Goal: Transaction & Acquisition: Subscribe to service/newsletter

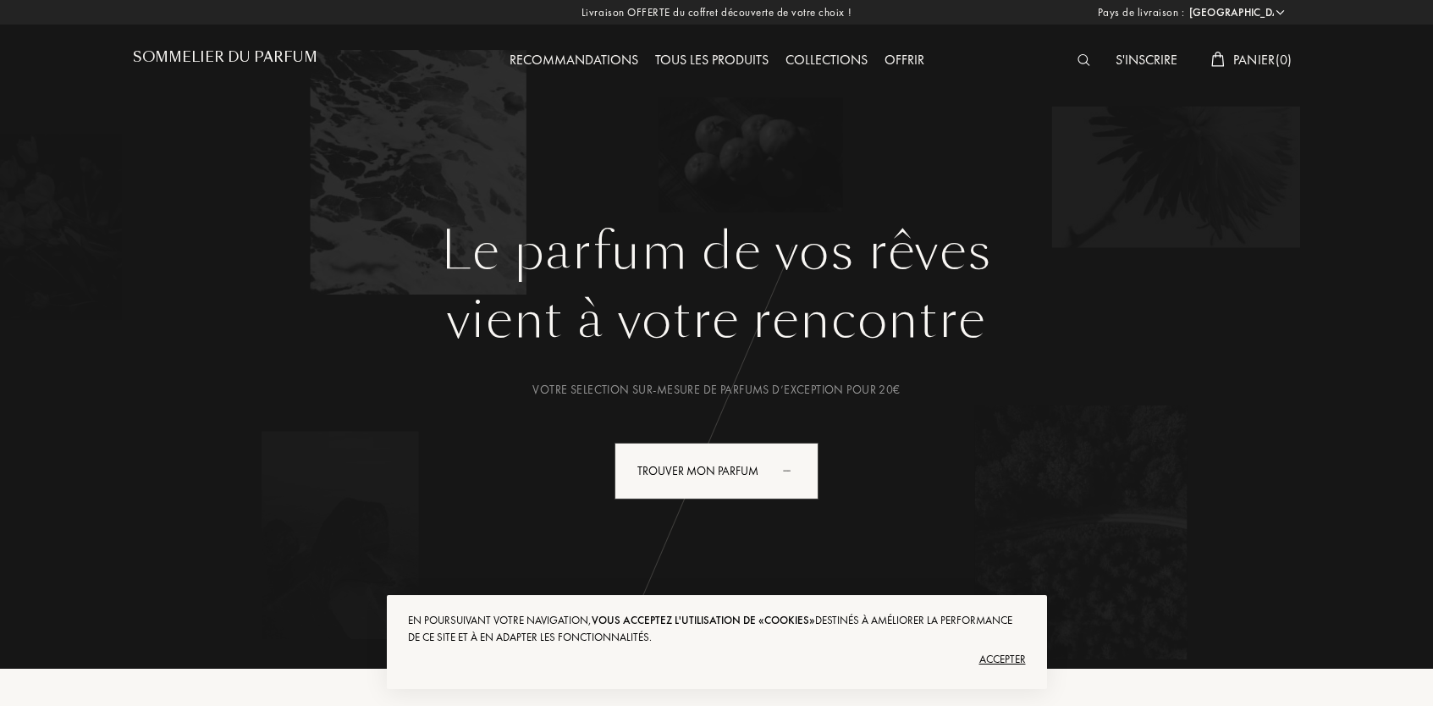
select select "FR"
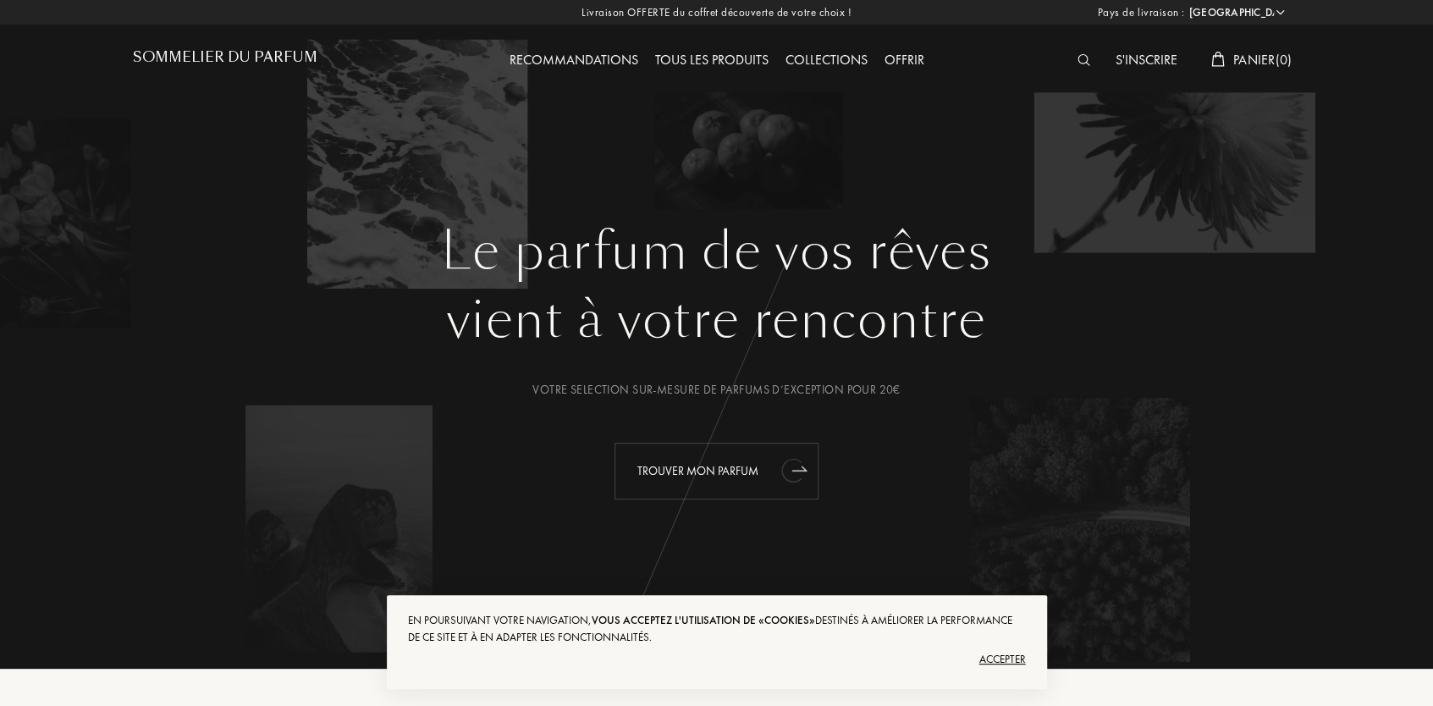
click at [740, 468] on div "Trouver mon parfum" at bounding box center [716, 471] width 204 height 57
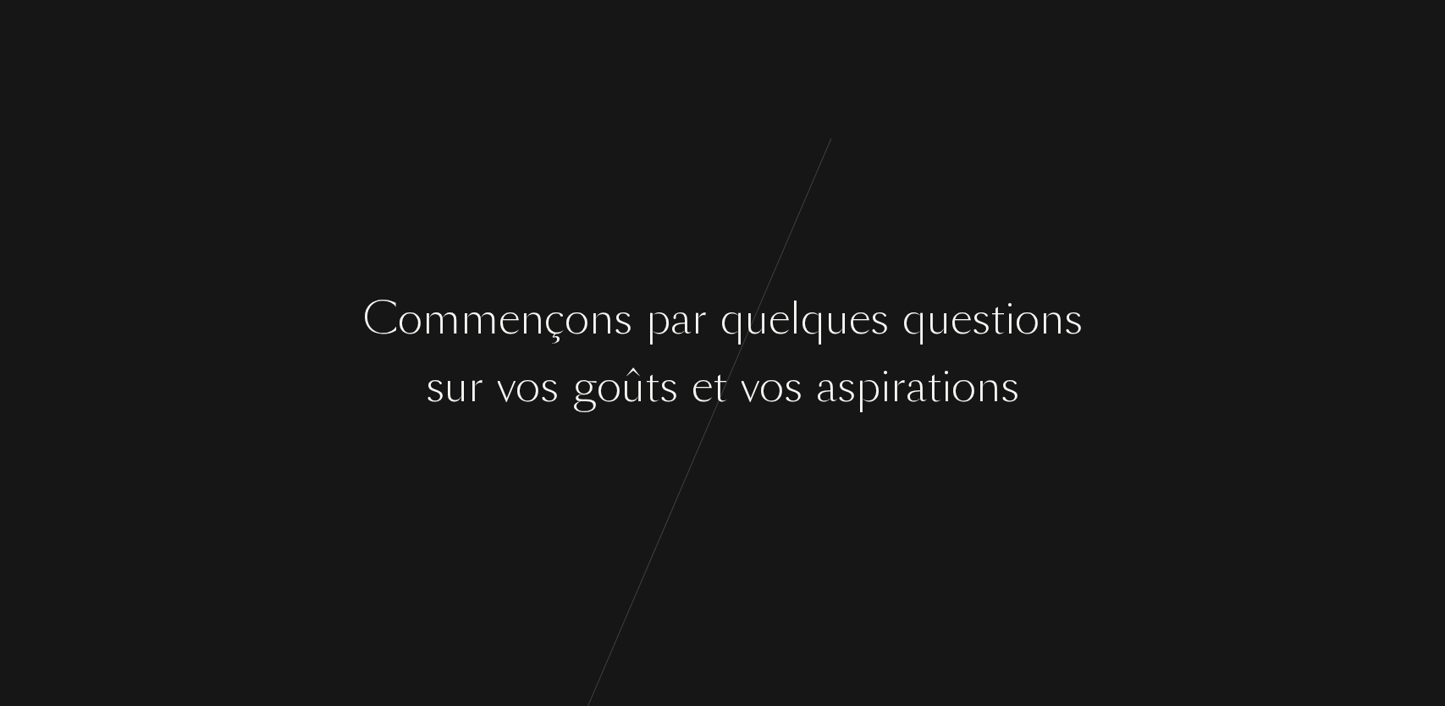
click at [619, 319] on div "s" at bounding box center [623, 319] width 19 height 63
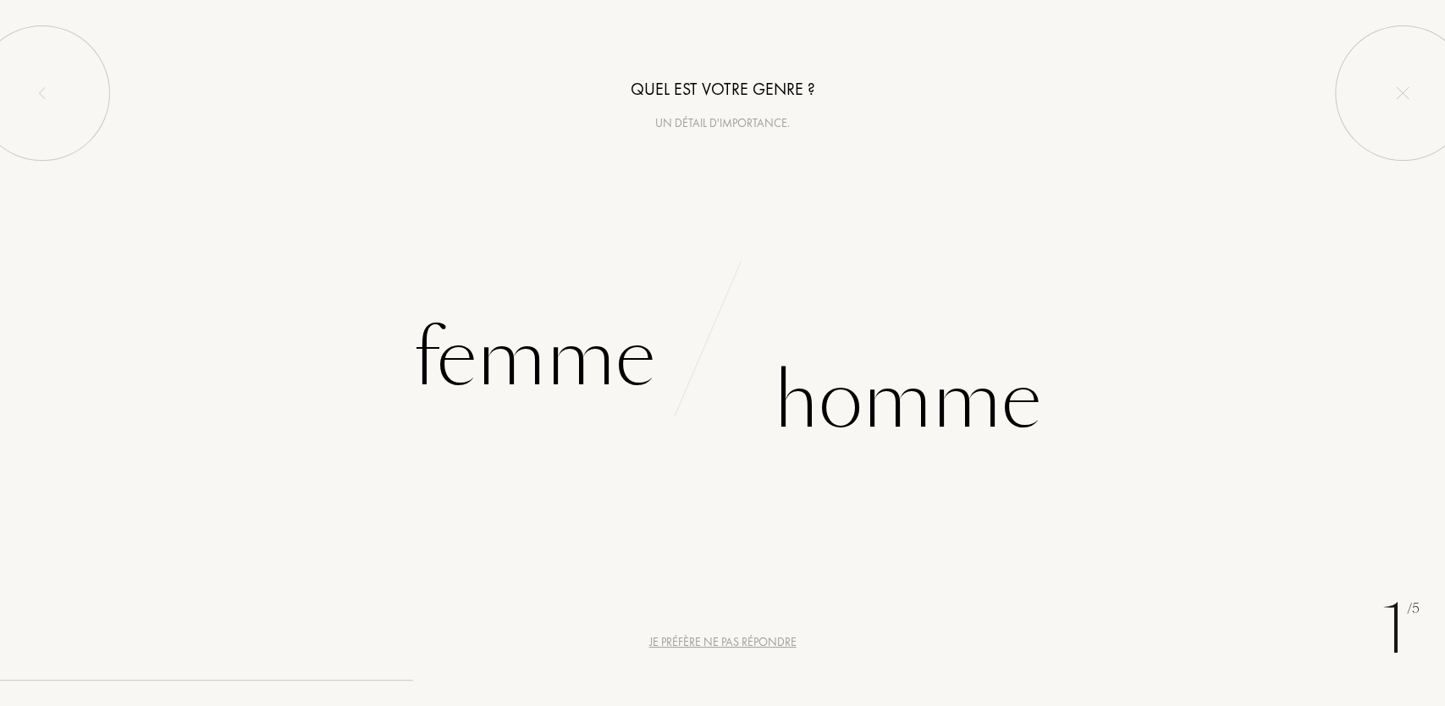
click at [702, 636] on div "Je préfère ne pas répondre" at bounding box center [722, 642] width 147 height 18
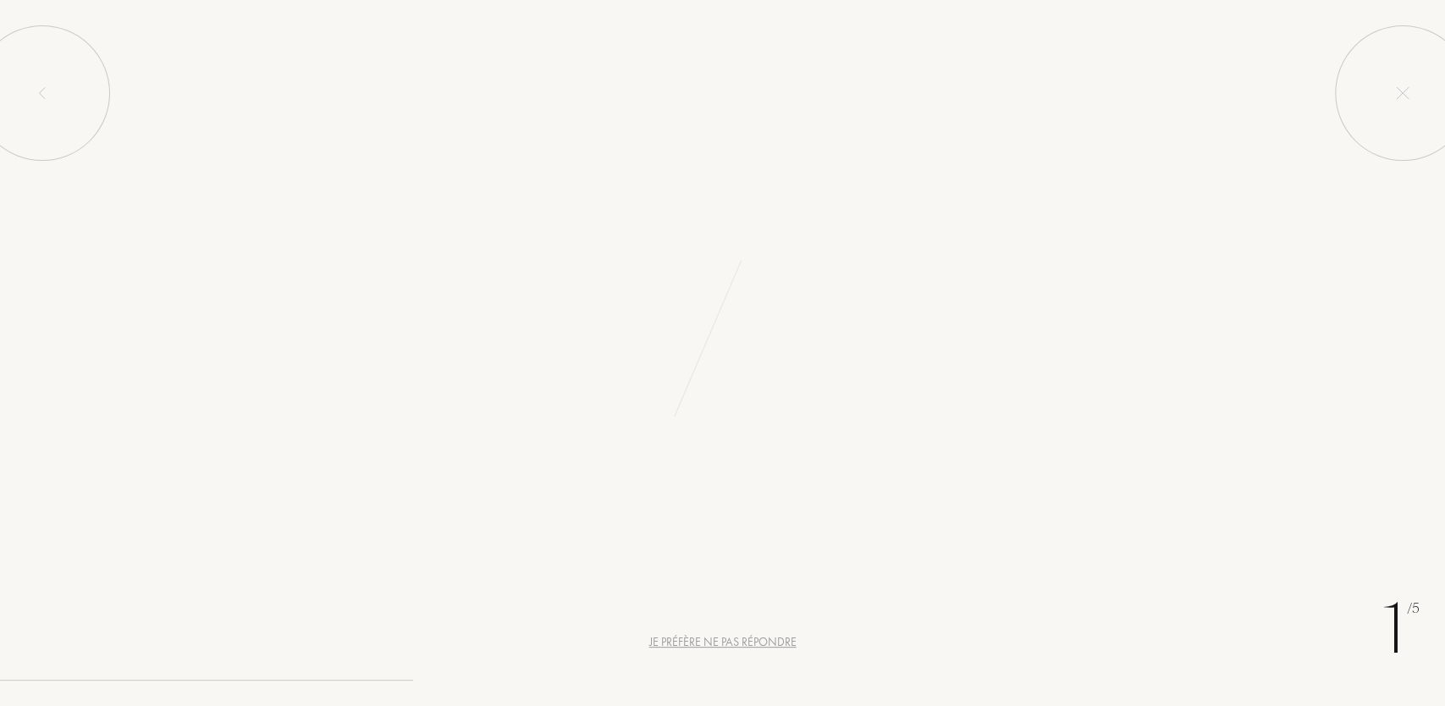
click at [719, 639] on div "Je préfère ne pas répondre" at bounding box center [722, 642] width 147 height 18
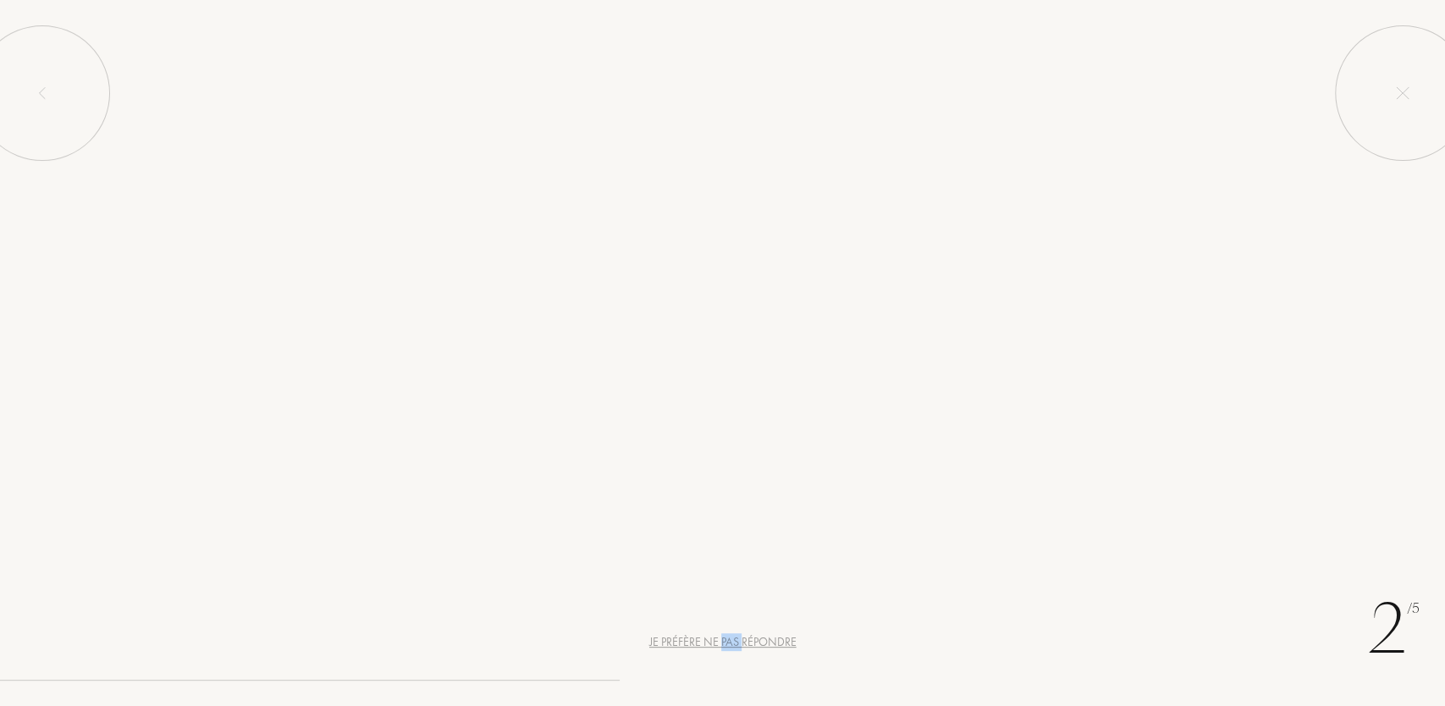
click at [719, 639] on div "Je préfère ne pas répondre" at bounding box center [722, 642] width 147 height 18
click at [719, 639] on div "Continuer" at bounding box center [723, 641] width 186 height 45
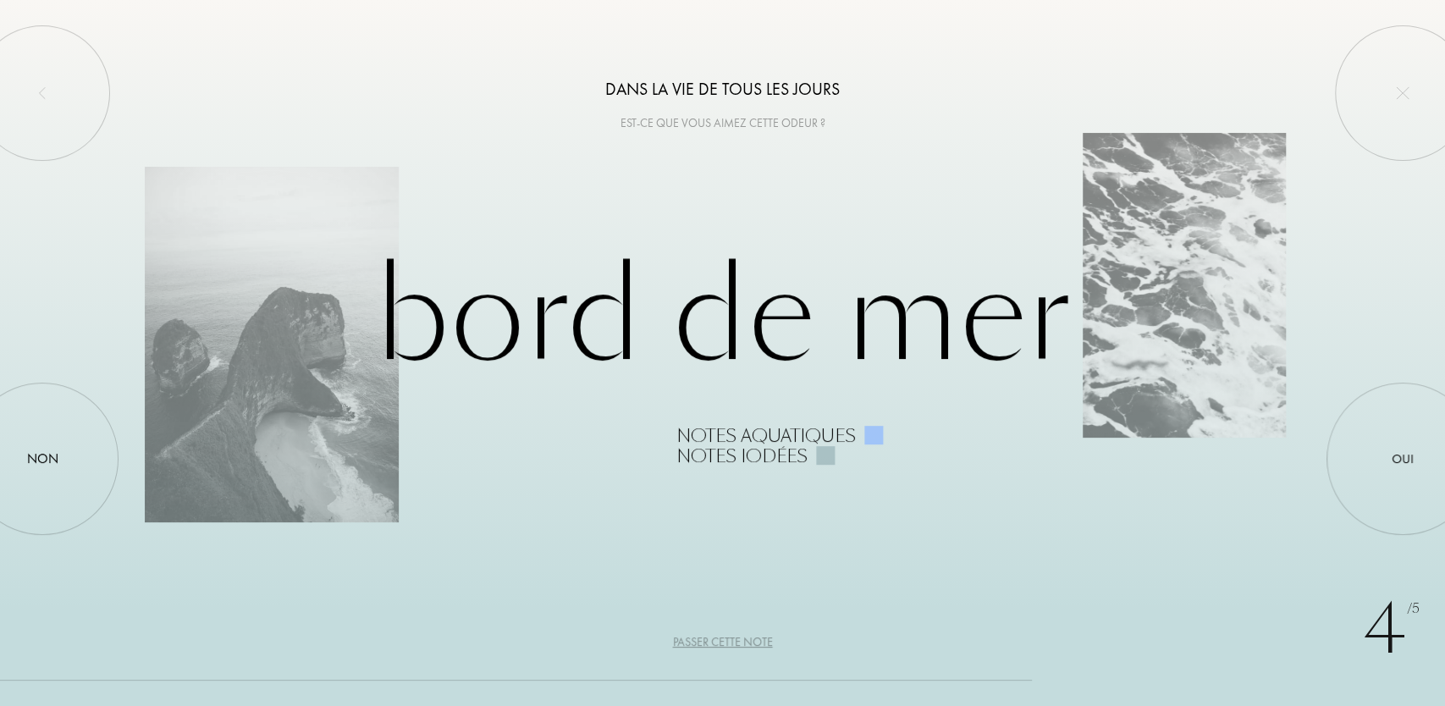
click at [720, 641] on div "Passer cette note" at bounding box center [723, 642] width 100 height 18
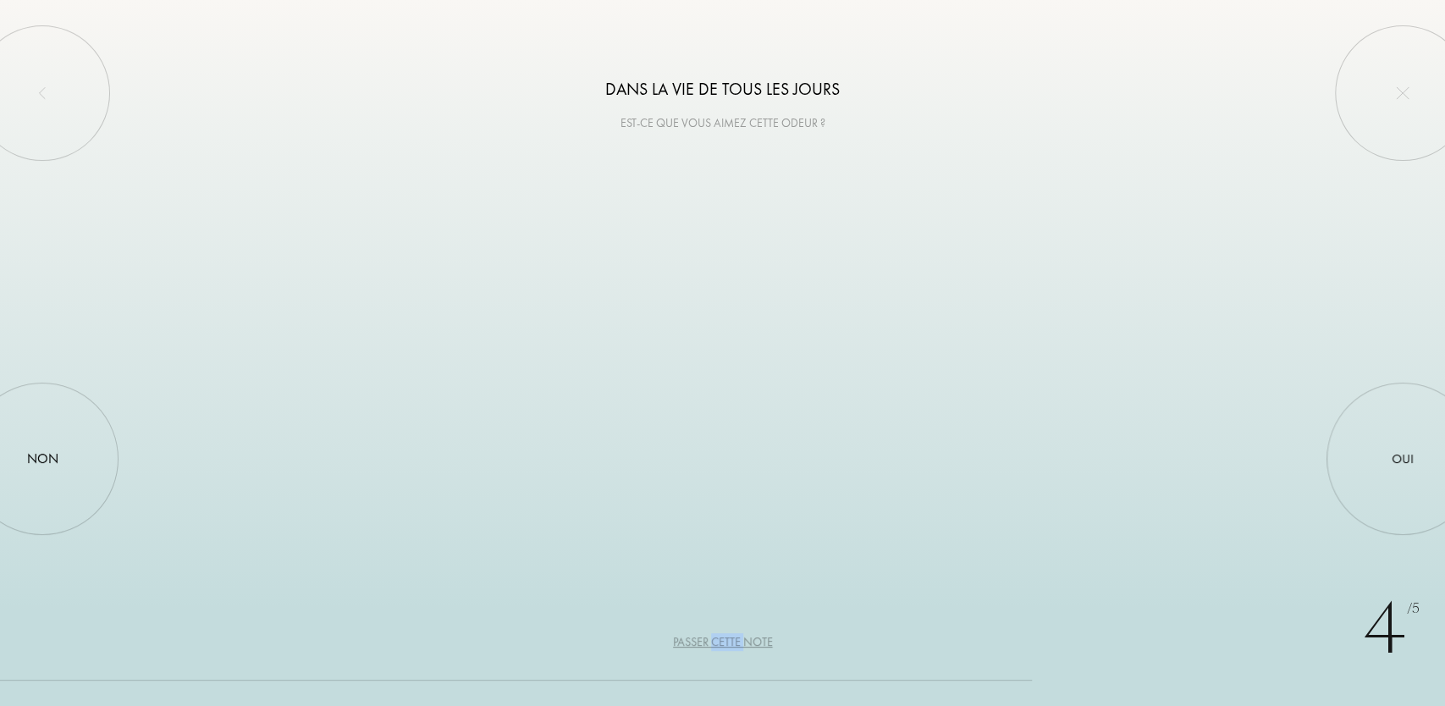
click at [720, 641] on div "Passer cette note" at bounding box center [723, 642] width 100 height 18
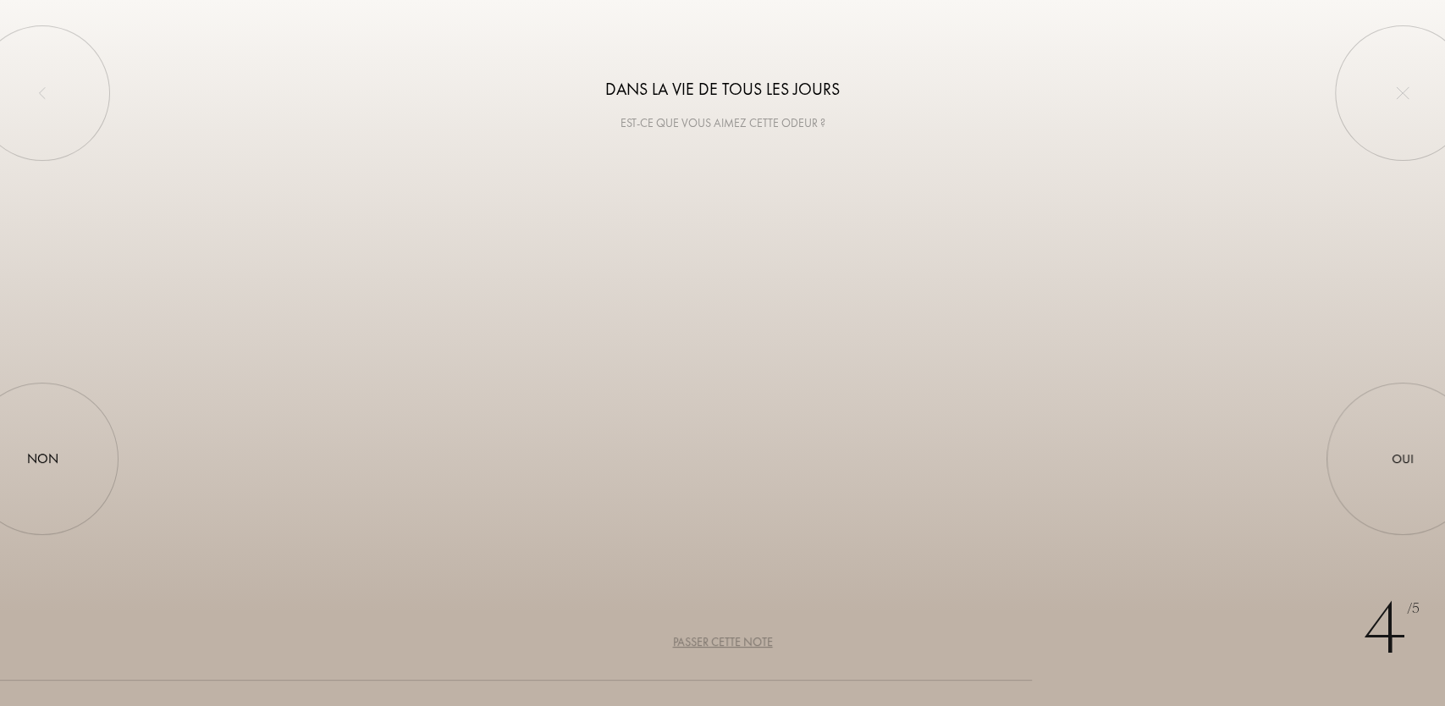
click at [720, 640] on div "Passer cette note" at bounding box center [723, 642] width 100 height 18
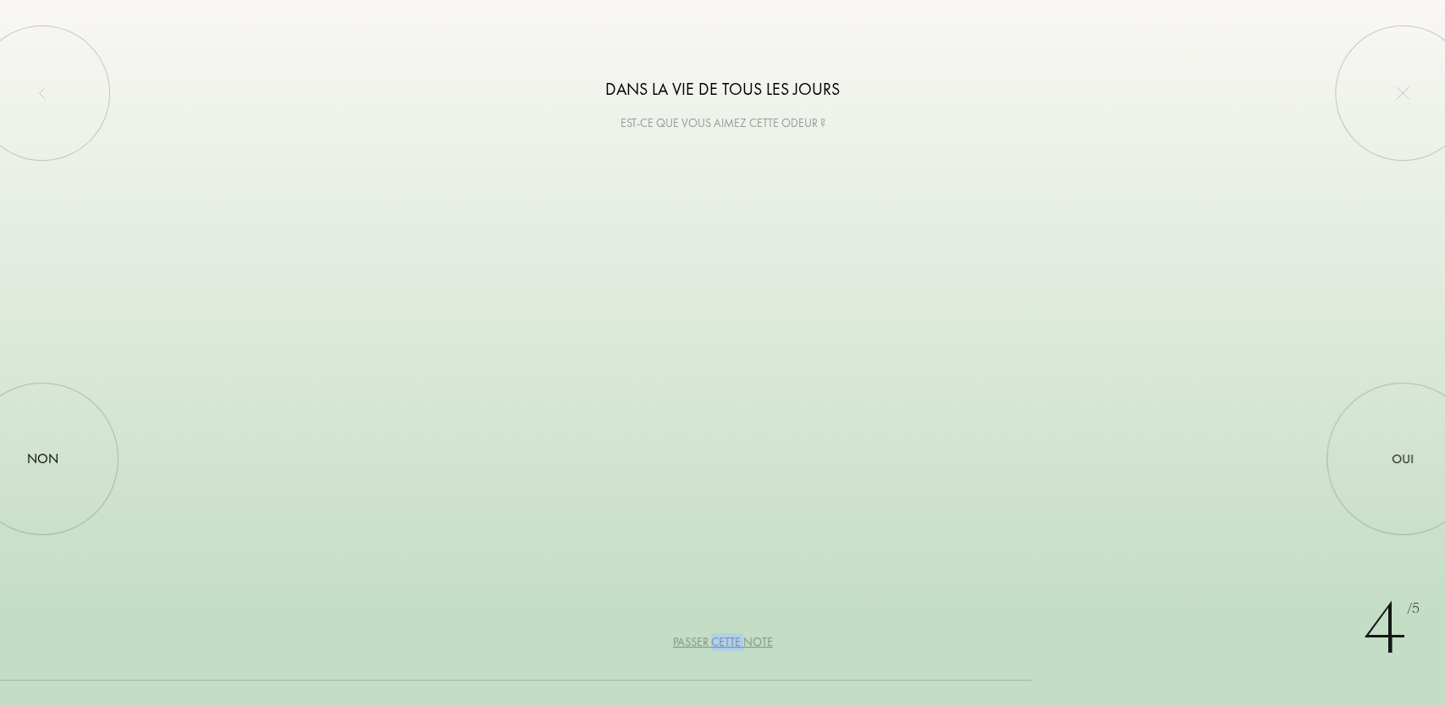
click at [720, 640] on div "Passer cette note" at bounding box center [723, 642] width 100 height 18
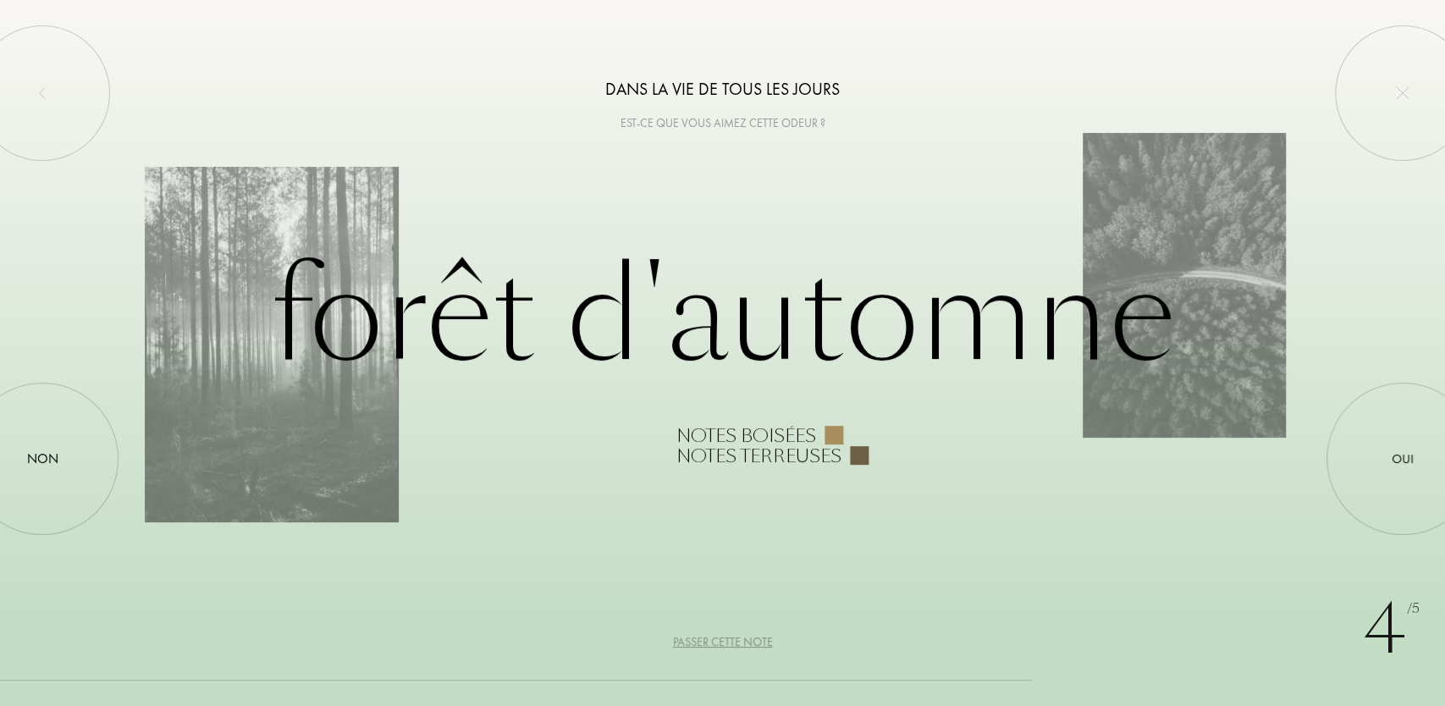
click at [720, 640] on div "Passer cette note" at bounding box center [723, 642] width 100 height 18
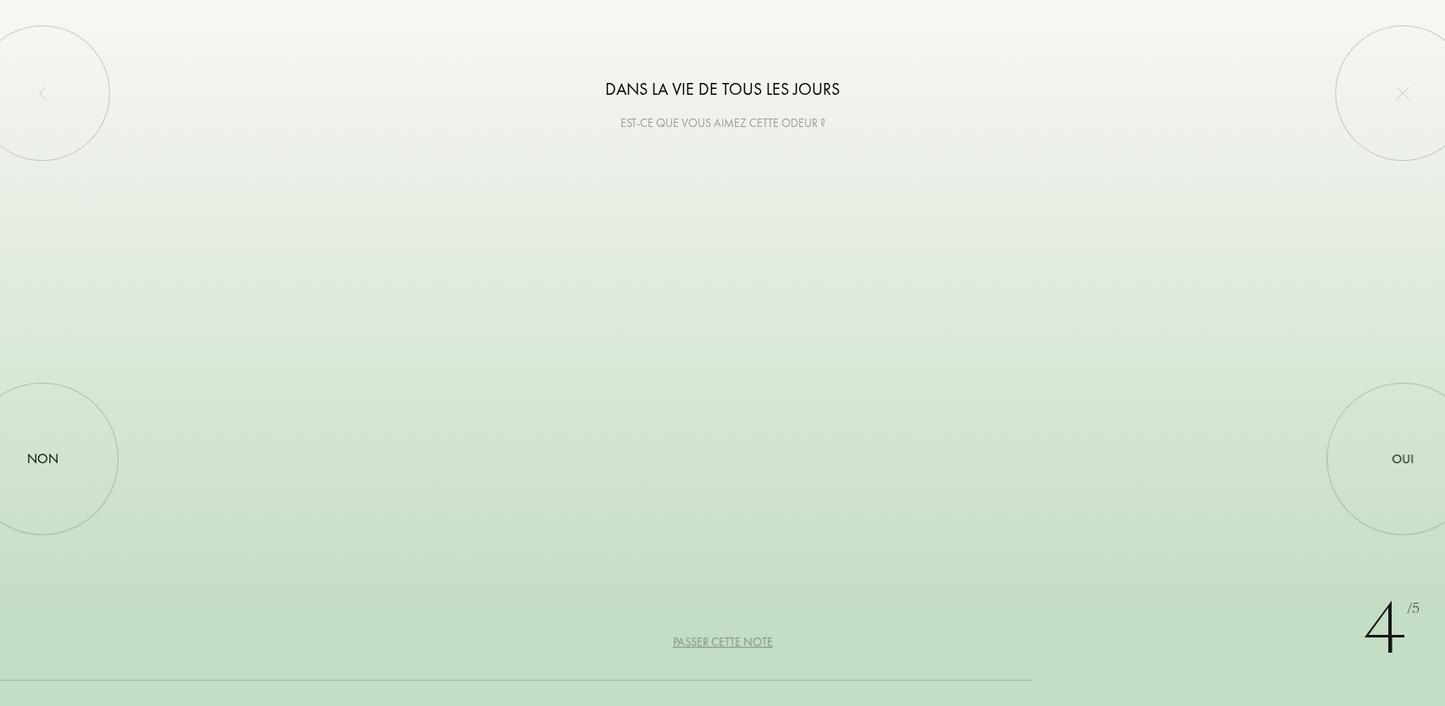
click at [720, 640] on div "Passer cette note" at bounding box center [723, 642] width 100 height 18
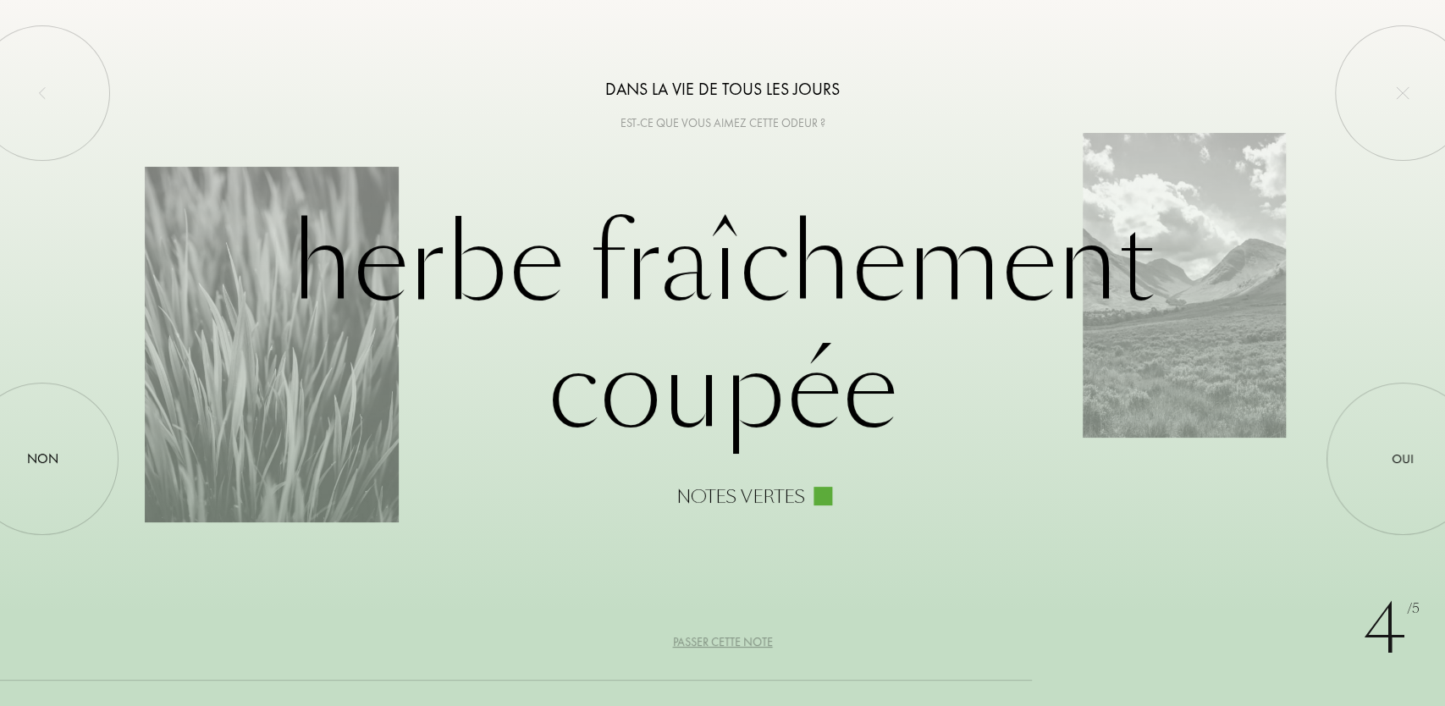
click at [720, 640] on div "Passer cette note" at bounding box center [723, 642] width 100 height 18
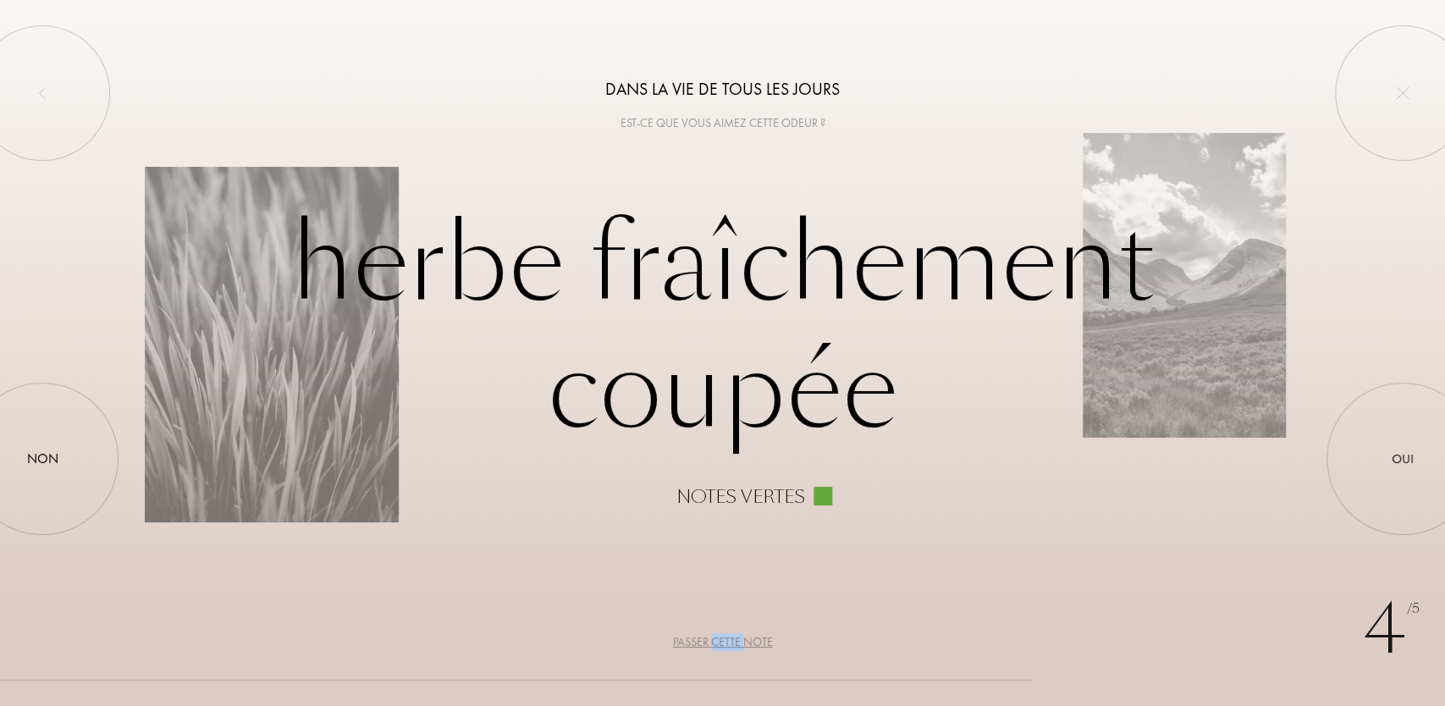
click at [720, 640] on div "Passer cette note" at bounding box center [723, 642] width 100 height 18
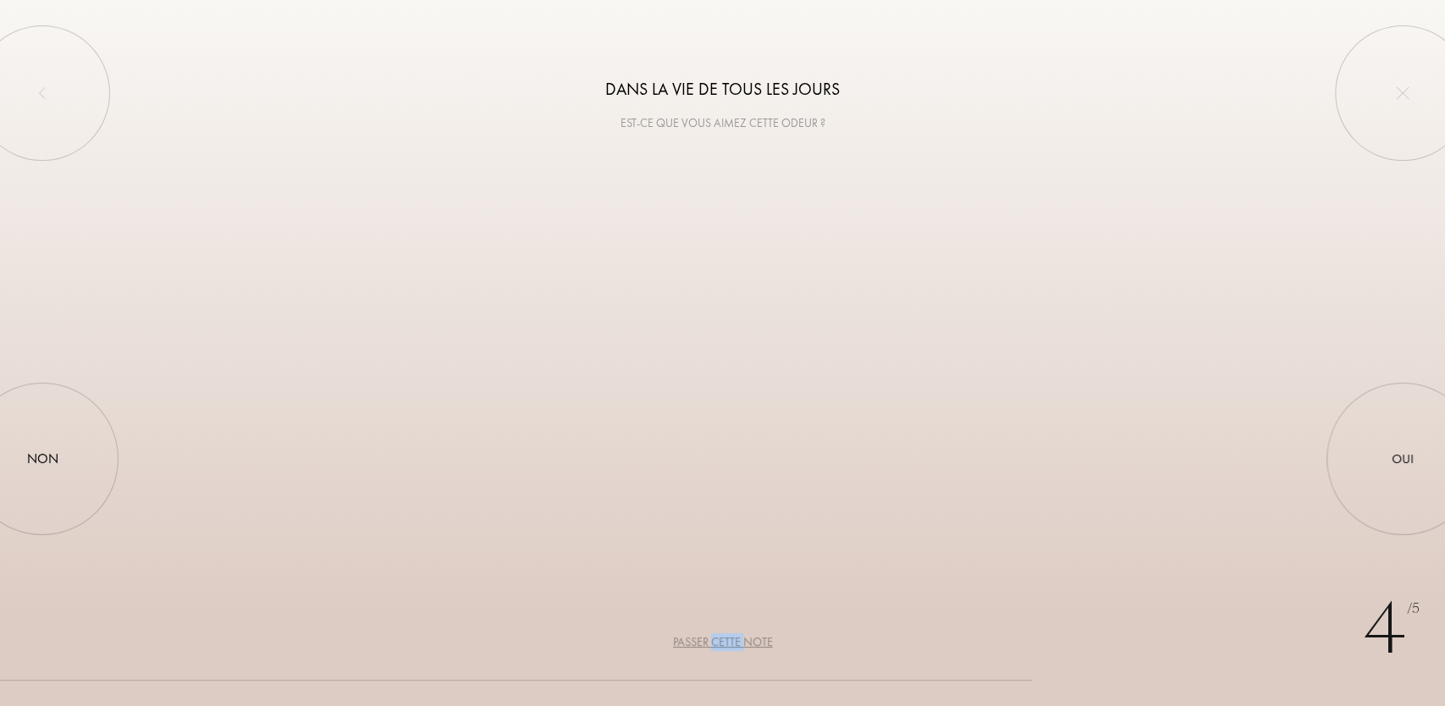
click at [720, 640] on div "Passer cette note" at bounding box center [723, 642] width 100 height 18
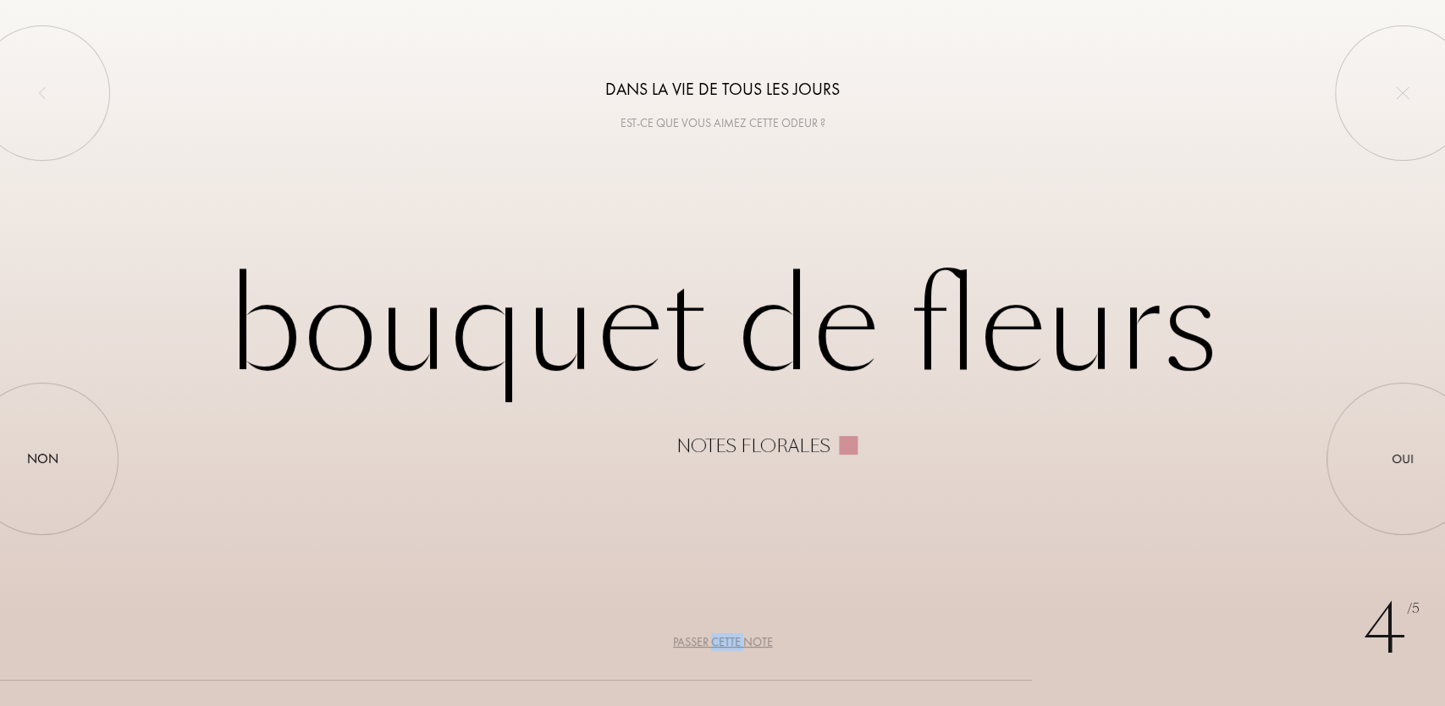
click at [720, 640] on div "Passer cette note" at bounding box center [723, 642] width 100 height 18
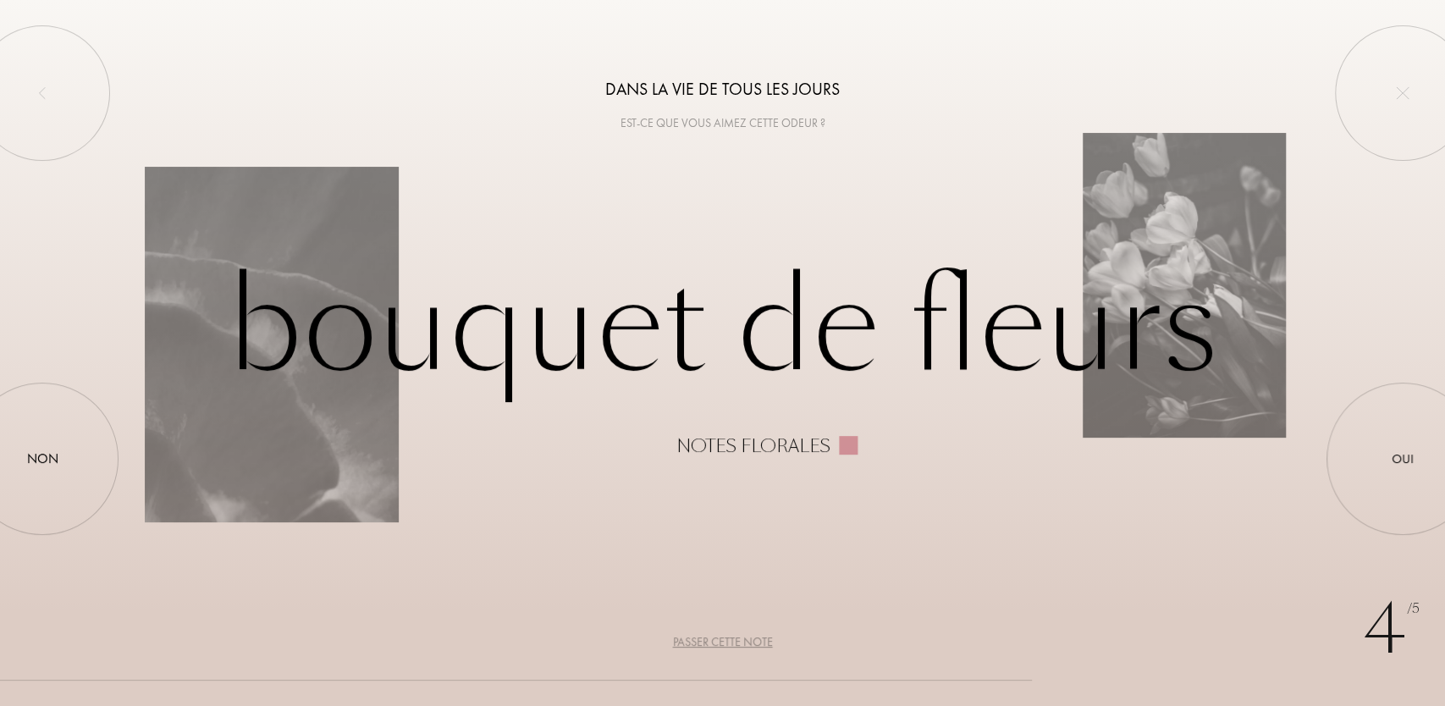
click at [720, 640] on div "Passer cette note" at bounding box center [723, 642] width 100 height 18
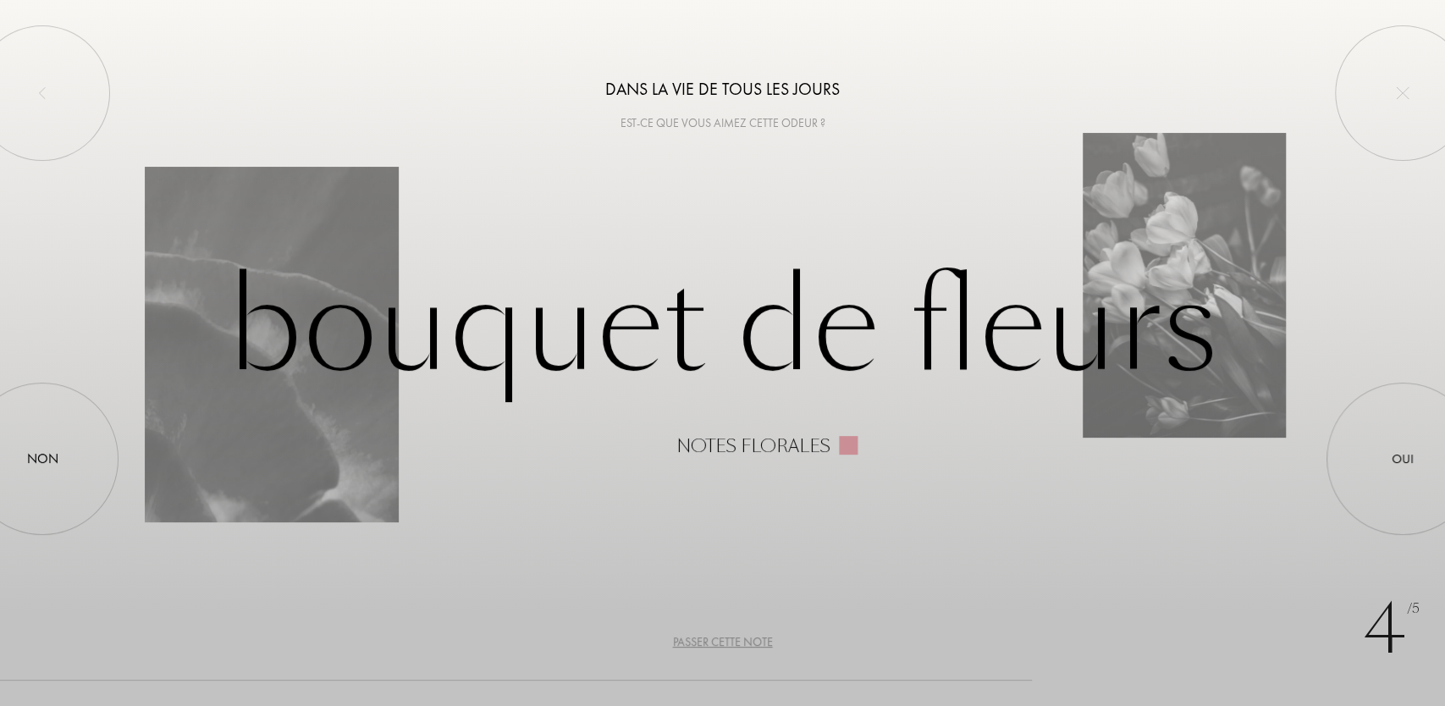
click at [720, 640] on div "Passer cette note" at bounding box center [723, 642] width 100 height 18
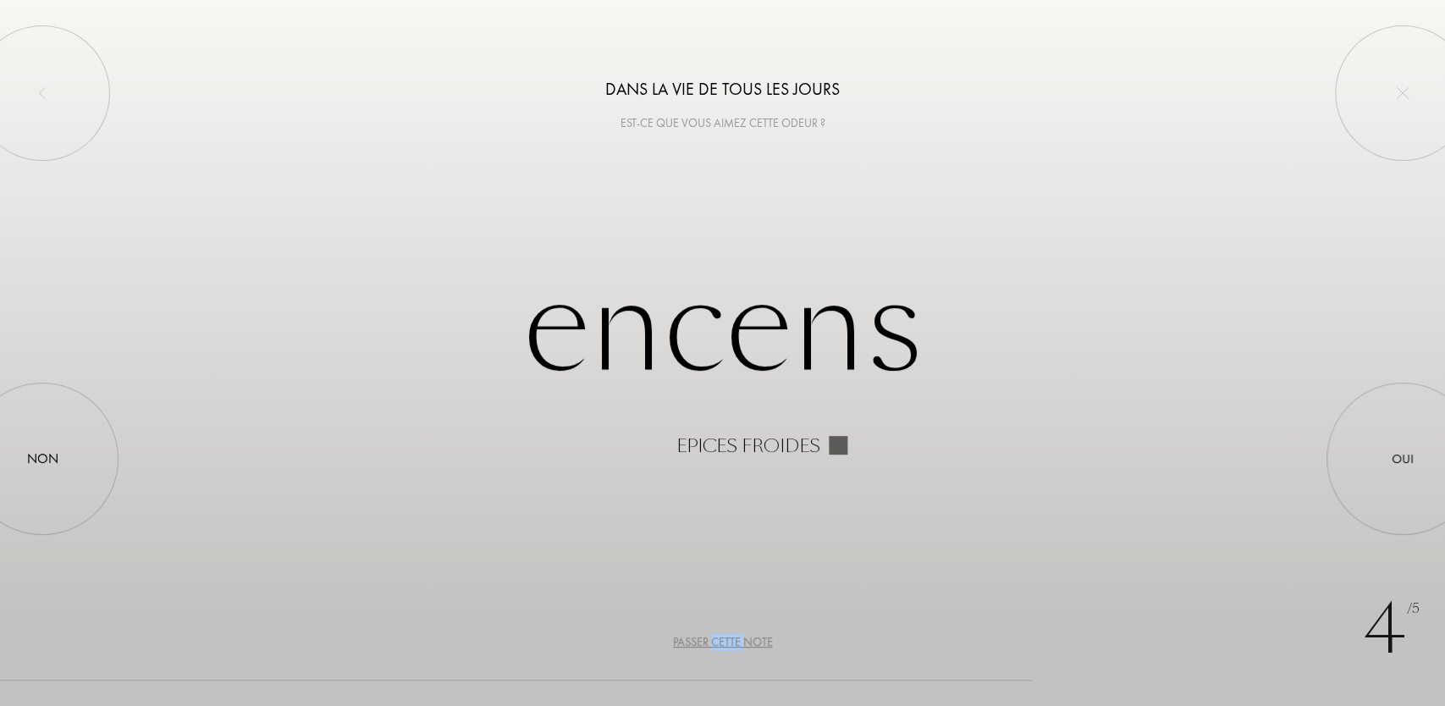
click at [720, 639] on div "Passer cette note" at bounding box center [723, 642] width 100 height 18
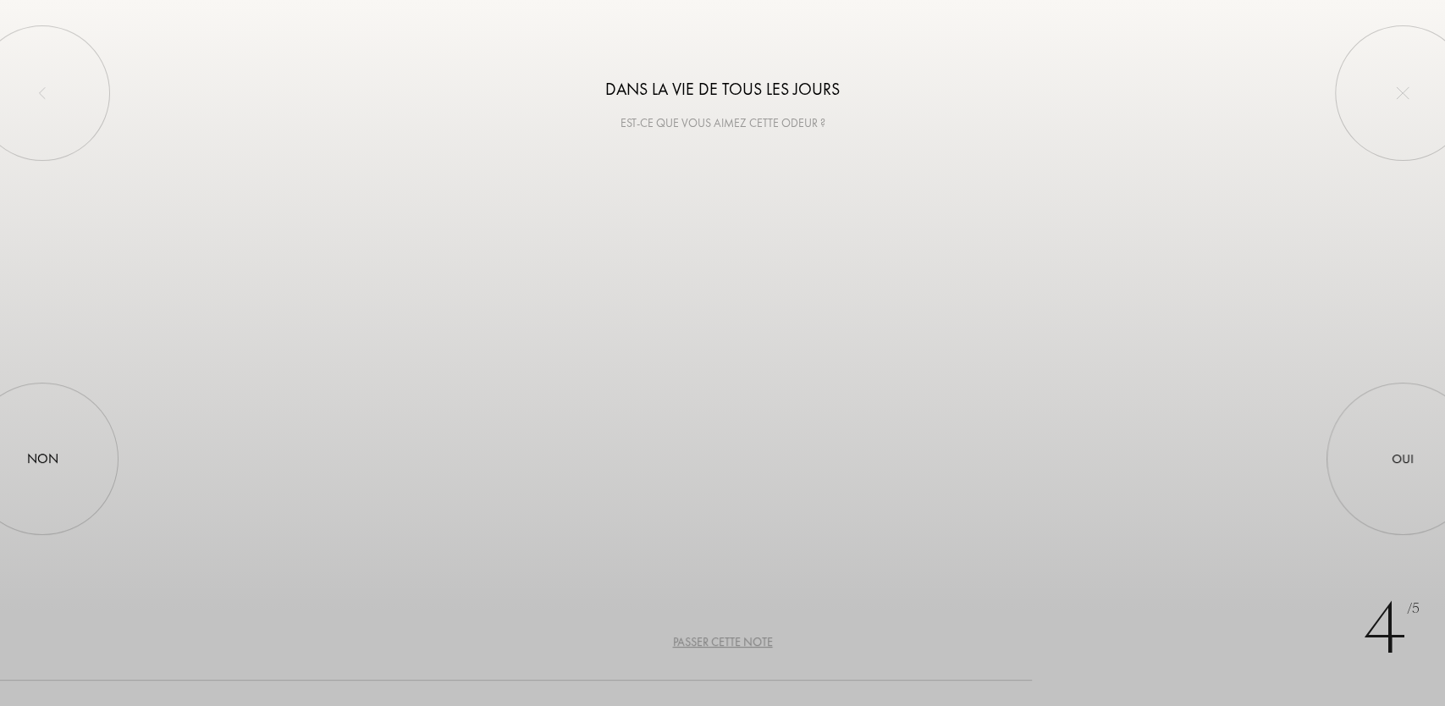
click at [720, 639] on div "Passer cette note" at bounding box center [723, 642] width 100 height 18
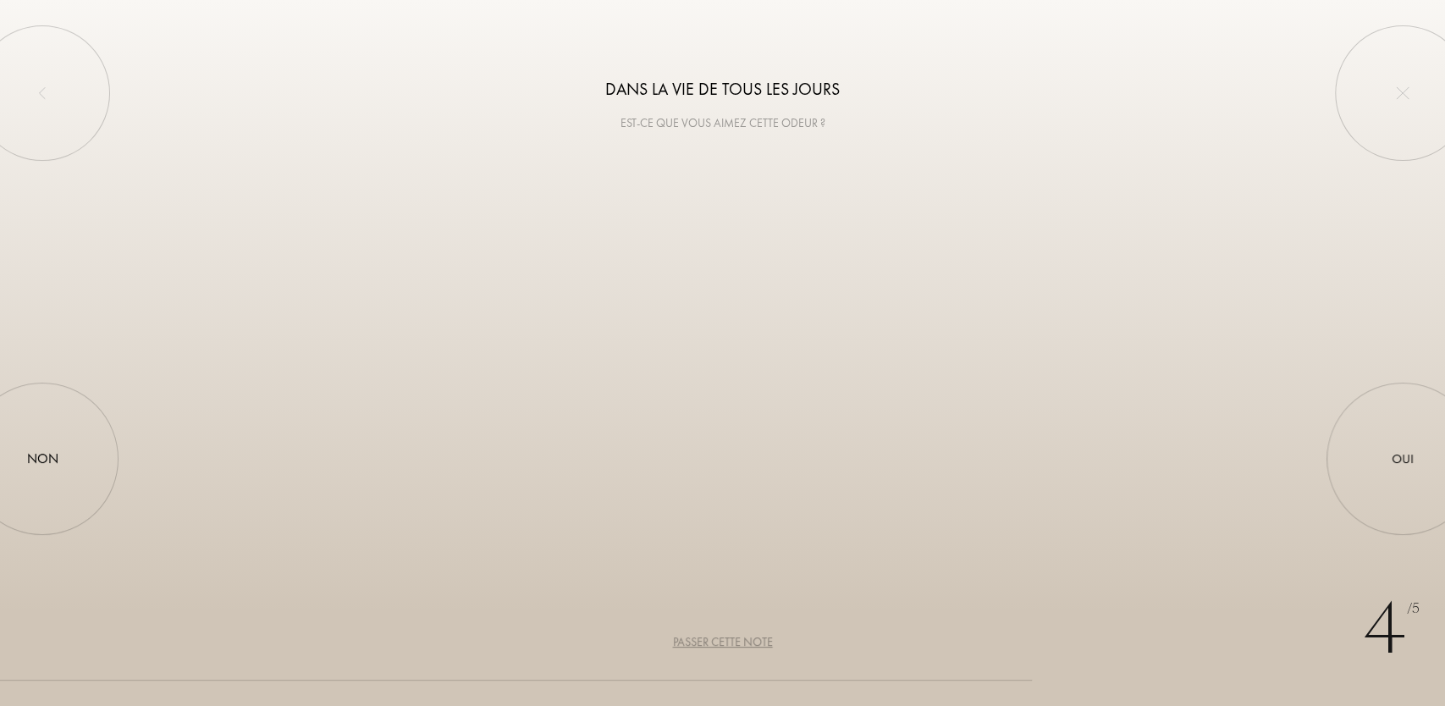
click at [720, 638] on div "Passer cette note" at bounding box center [723, 642] width 100 height 18
click at [720, 636] on div "Passer cette note" at bounding box center [723, 642] width 100 height 18
click at [720, 634] on div "Passer cette note" at bounding box center [723, 642] width 100 height 18
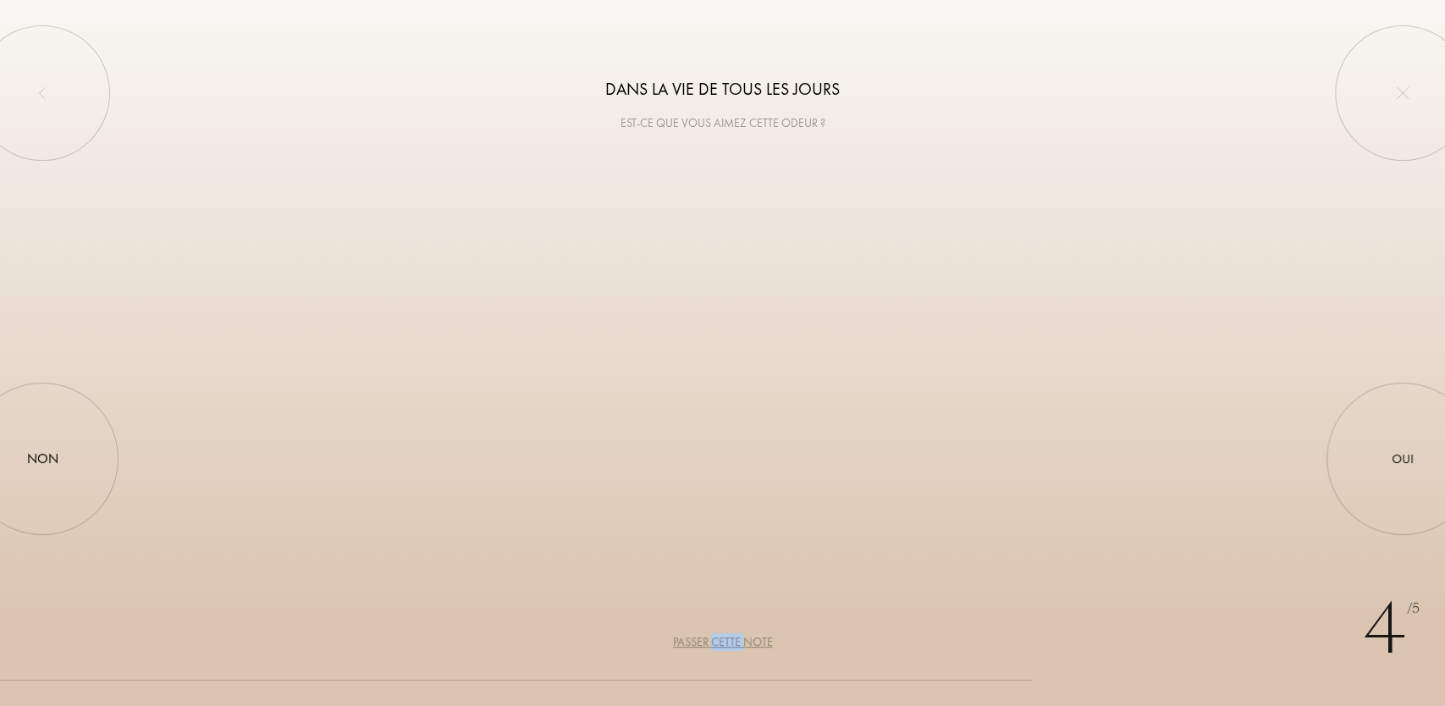
click at [720, 634] on div "Passer cette note" at bounding box center [723, 642] width 100 height 18
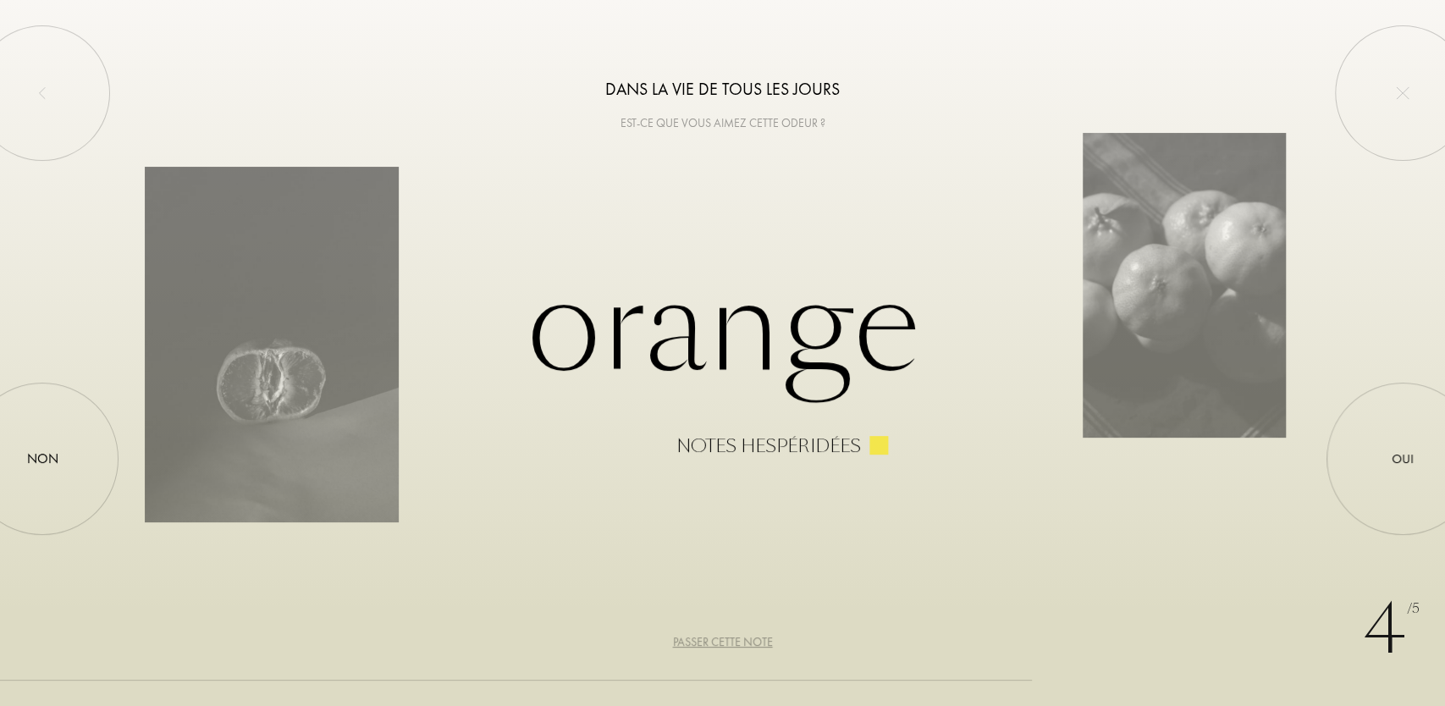
click at [720, 634] on div "Passer cette note" at bounding box center [723, 642] width 100 height 18
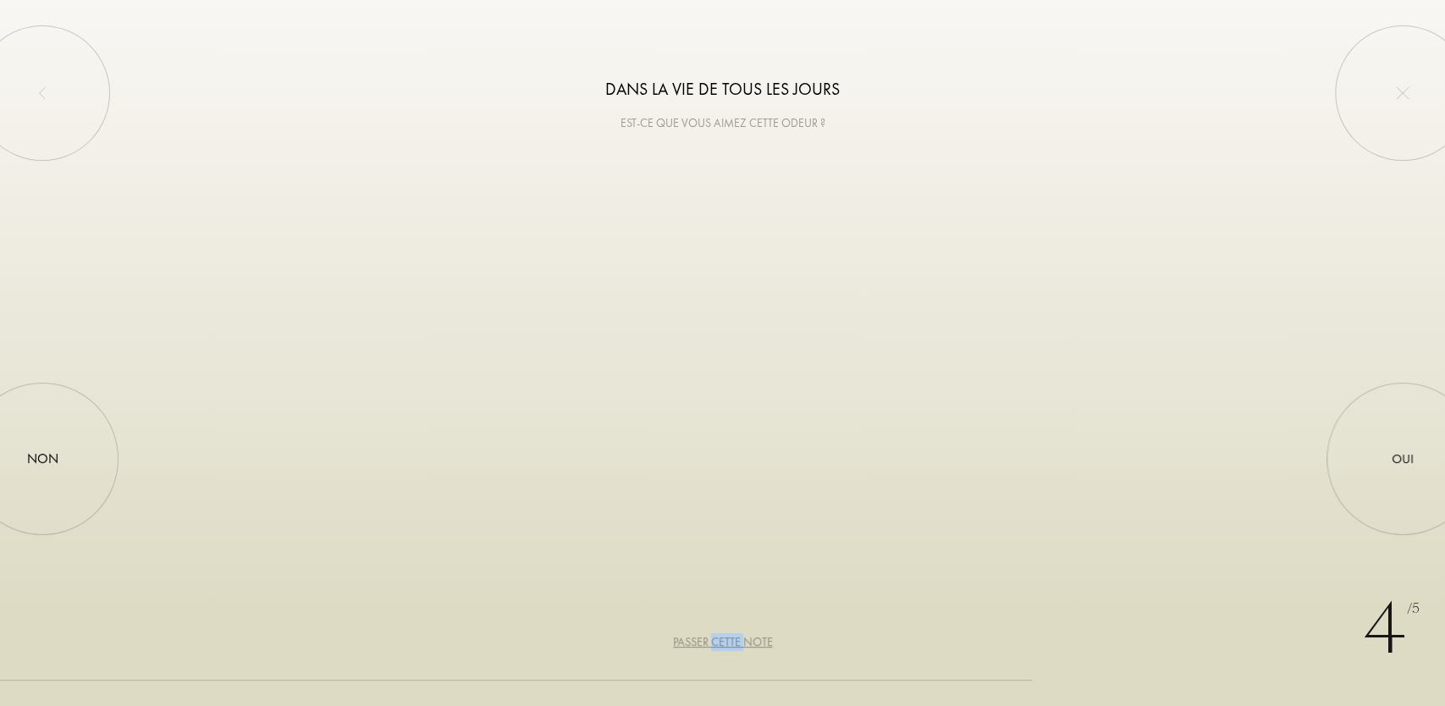
click at [720, 634] on div "Passer cette note" at bounding box center [723, 642] width 100 height 18
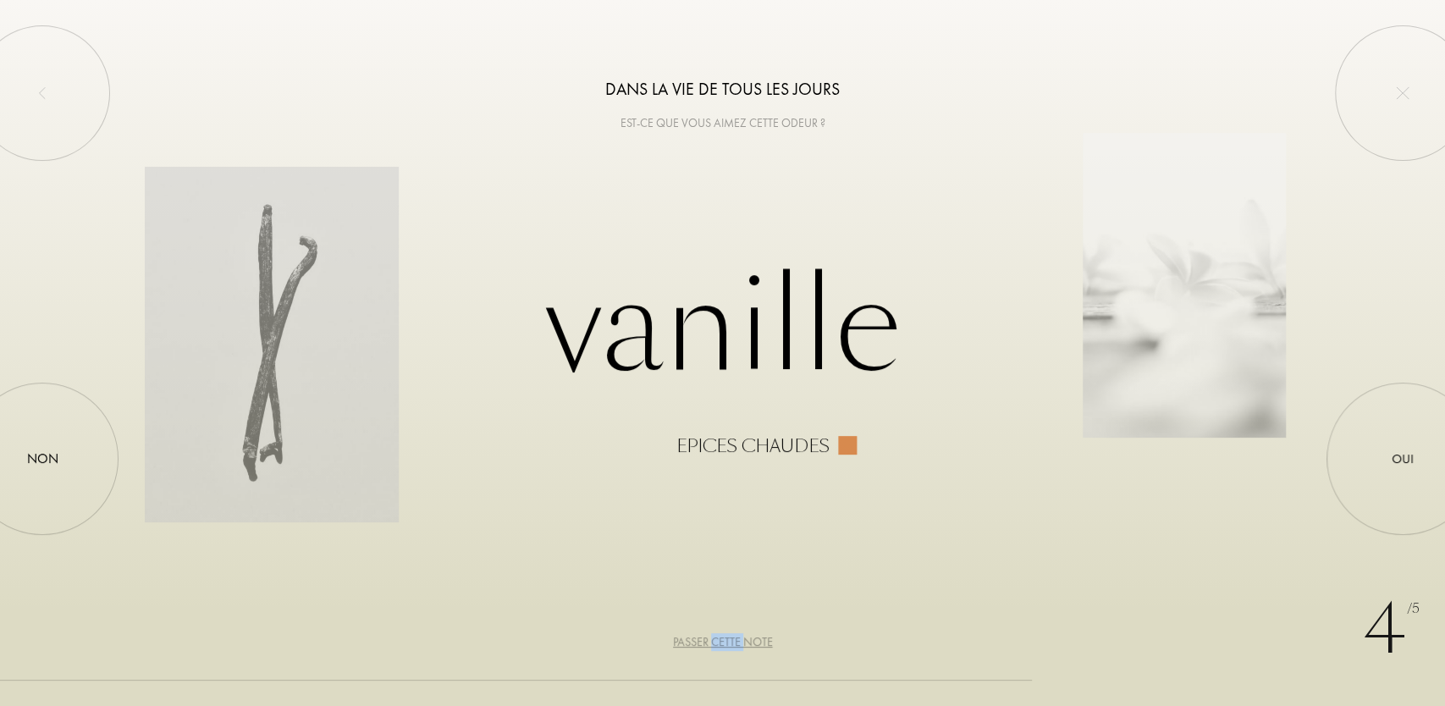
click at [720, 634] on div "Passer cette note" at bounding box center [723, 642] width 100 height 18
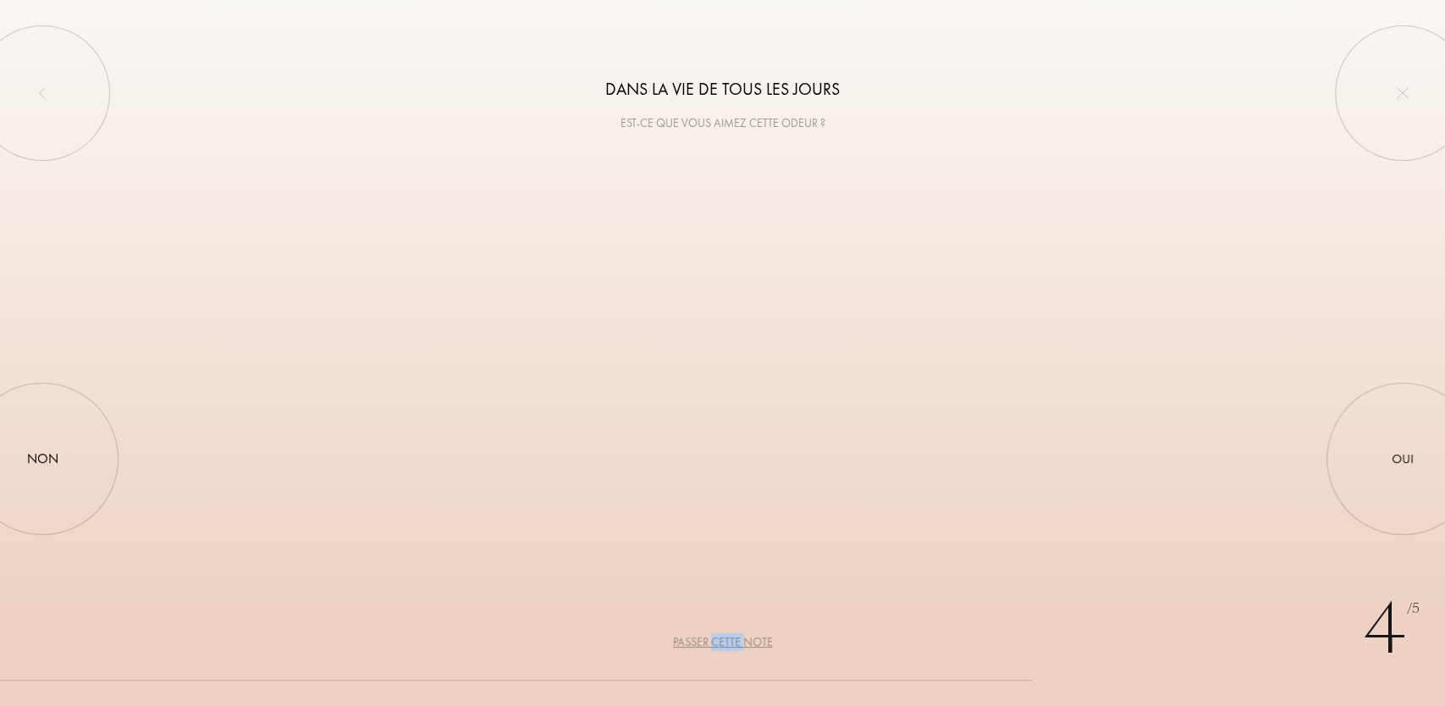
click at [720, 634] on div "Passer cette note" at bounding box center [723, 642] width 100 height 18
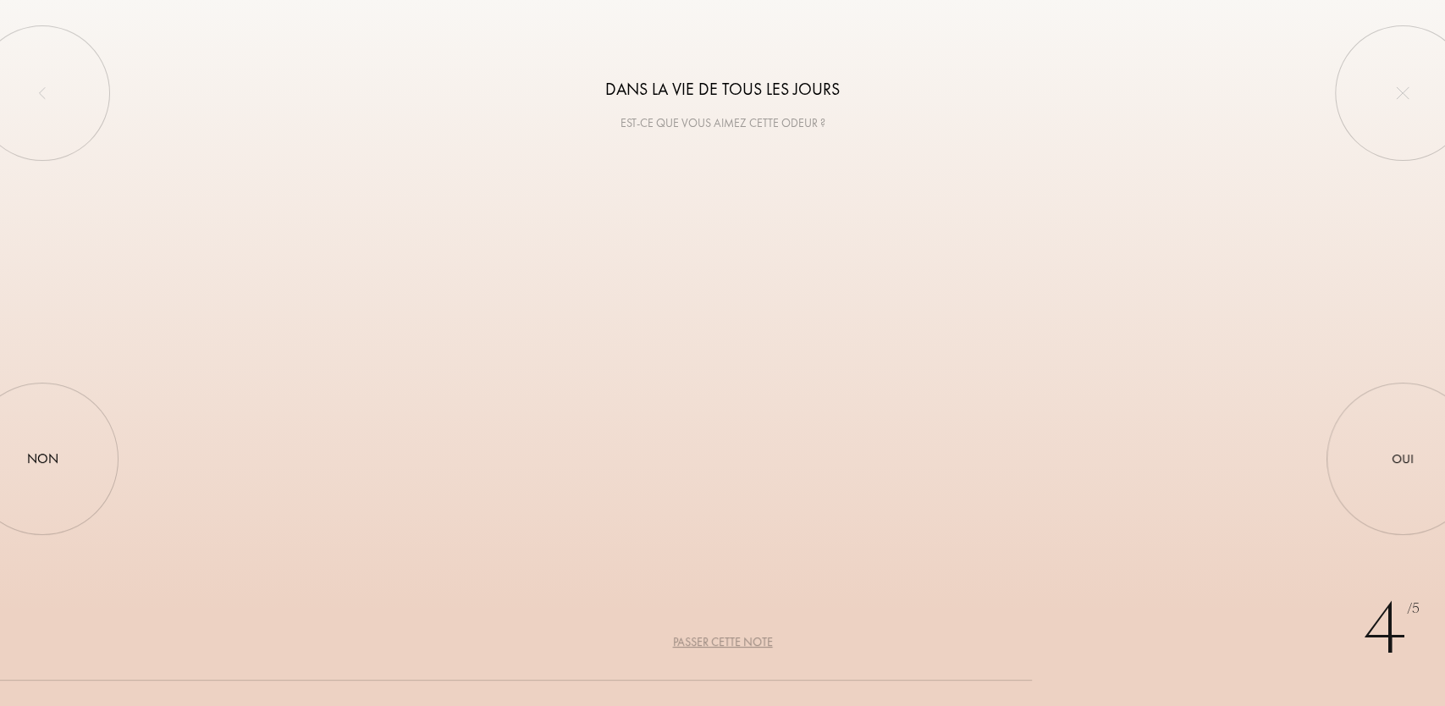
click at [720, 628] on div "4 /5 Dans la vie de tous les jours Est-ce que vous aimez cette odeur ? Panier d…" at bounding box center [722, 353] width 1445 height 706
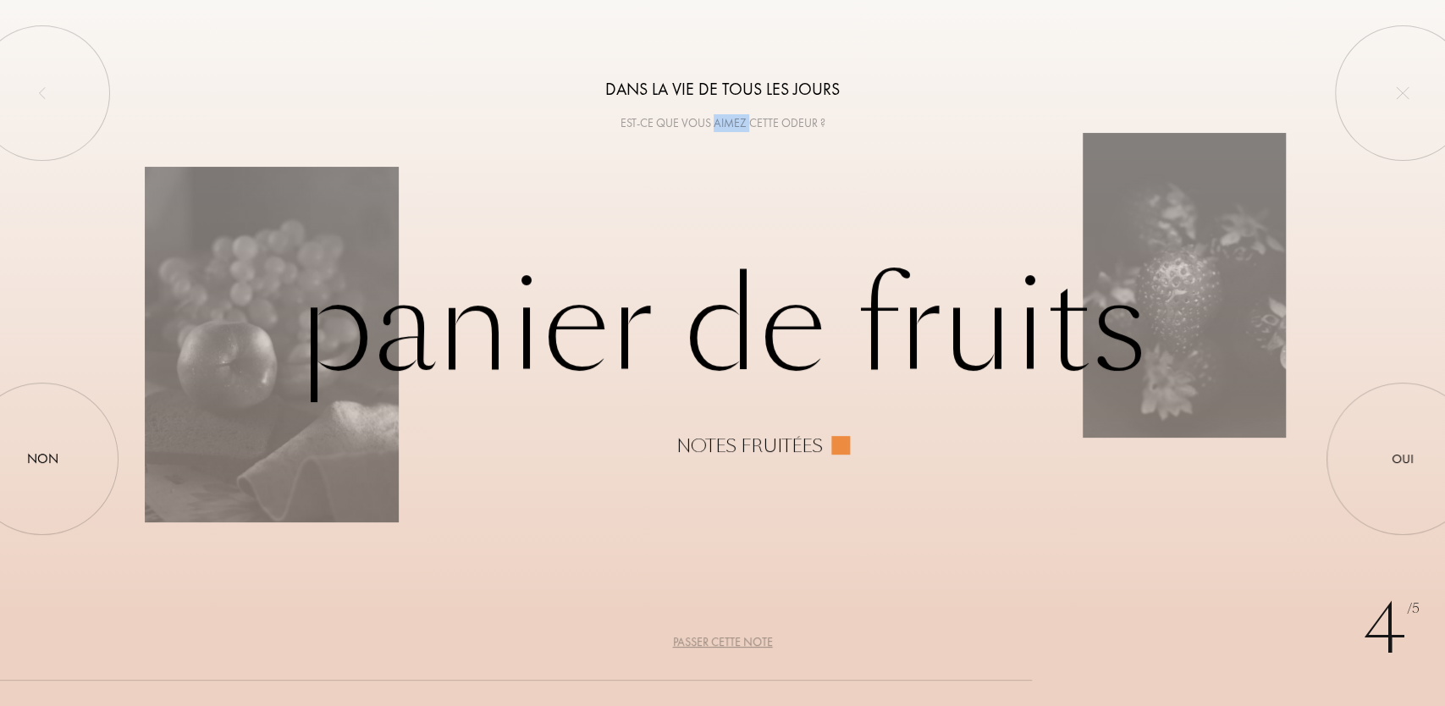
click at [720, 628] on div "4 /5 Dans la vie de tous les jours Est-ce que vous aimez cette odeur ? Panier d…" at bounding box center [722, 353] width 1445 height 706
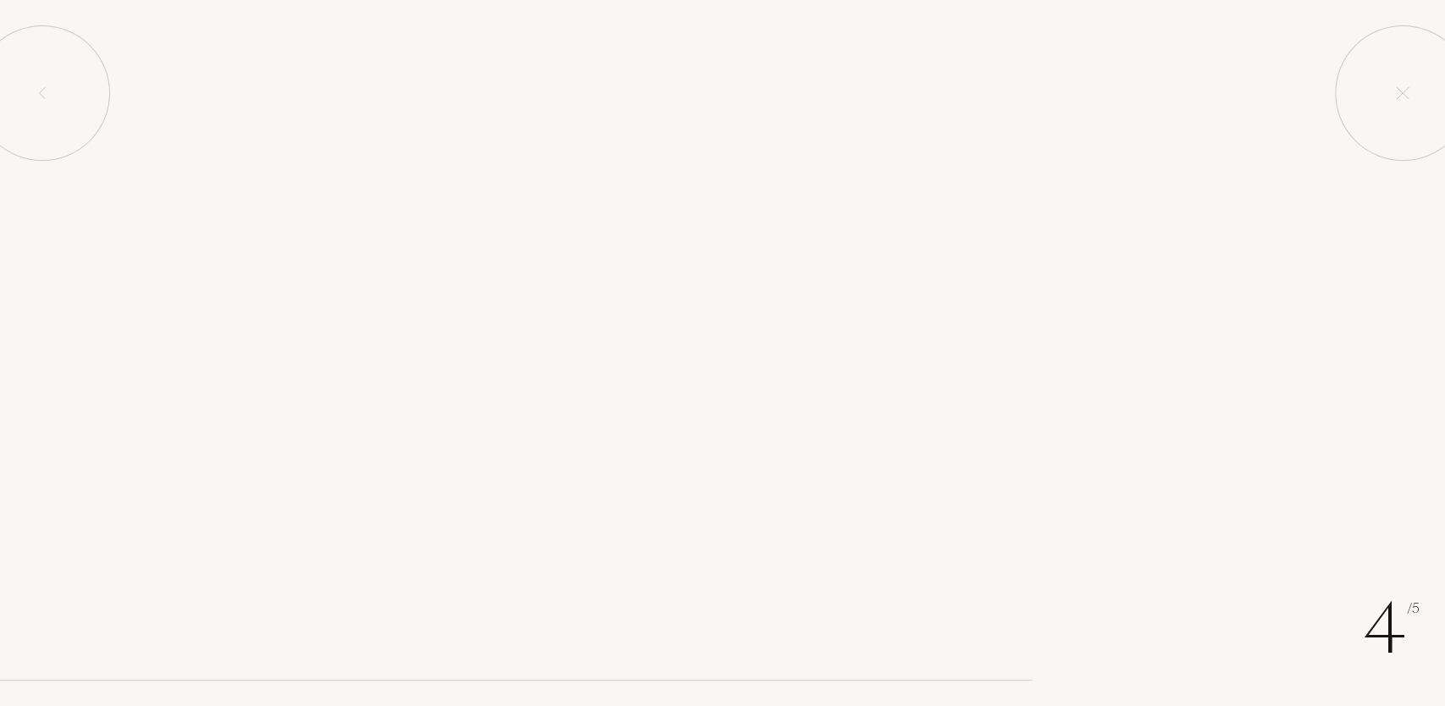
click at [720, 628] on div "4 /5 Dans la vie de tous les jours Est-ce que vous aimez cette odeur ? Panier d…" at bounding box center [722, 353] width 1445 height 706
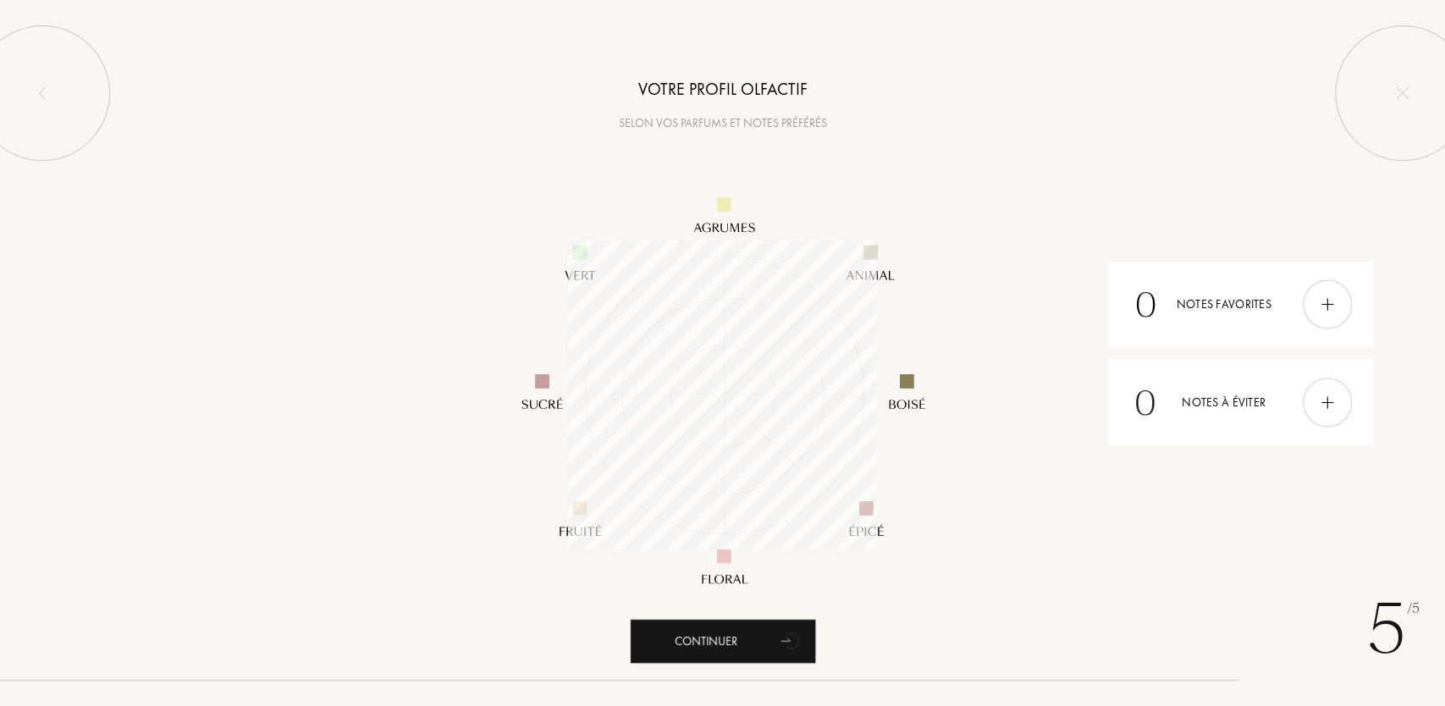
scroll to position [308, 308]
click at [707, 639] on div "Continuer" at bounding box center [723, 641] width 186 height 45
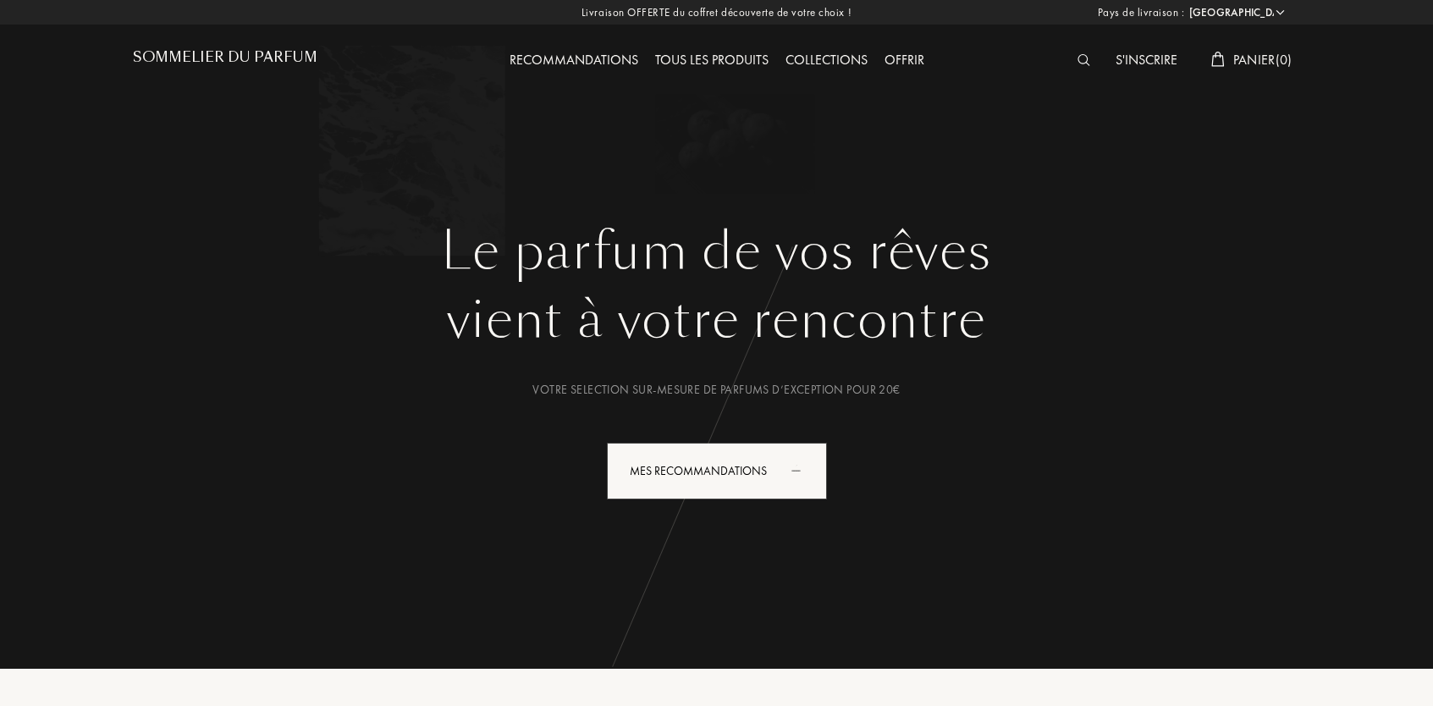
select select "FR"
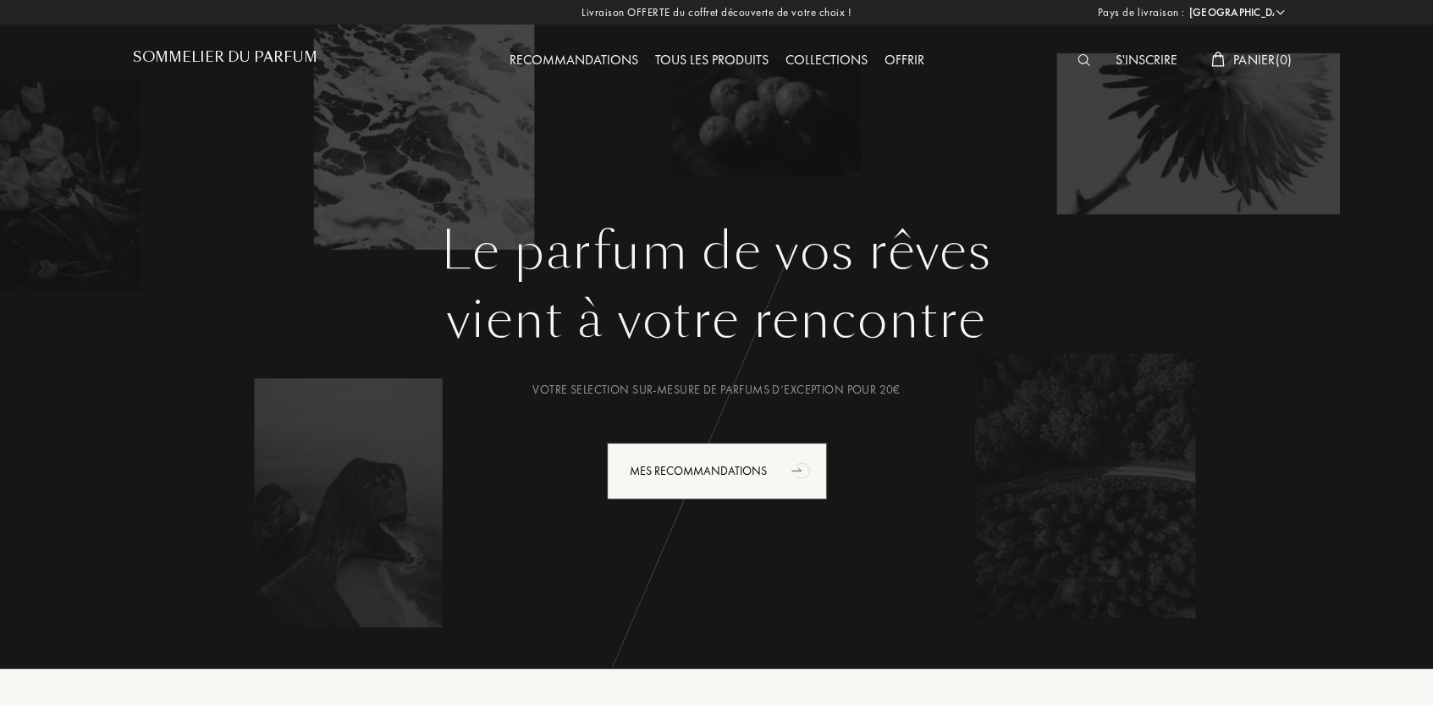
click at [1077, 58] on img at bounding box center [1083, 60] width 13 height 12
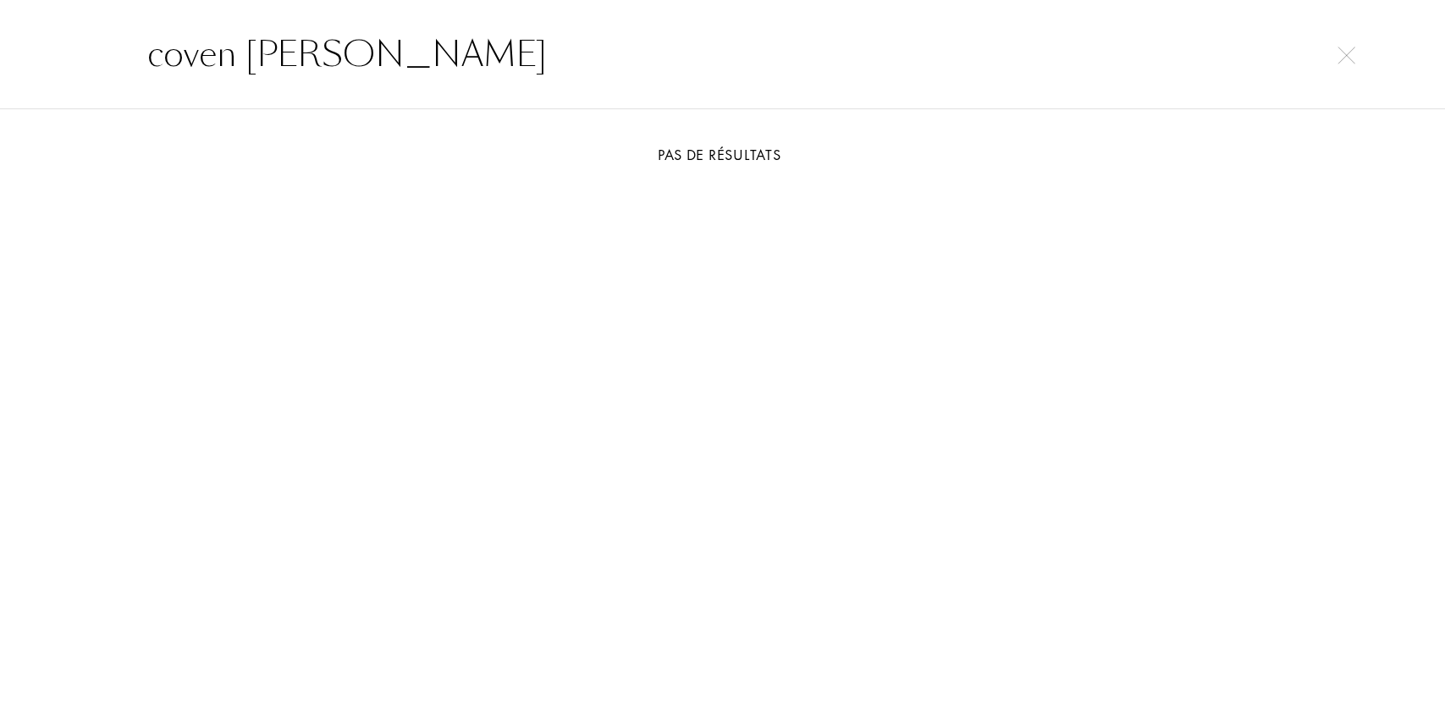
drag, startPoint x: 465, startPoint y: 53, endPoint x: 241, endPoint y: 53, distance: 223.4
click at [241, 53] on input "coven andrea maack" at bounding box center [722, 54] width 1219 height 51
type input "coven"
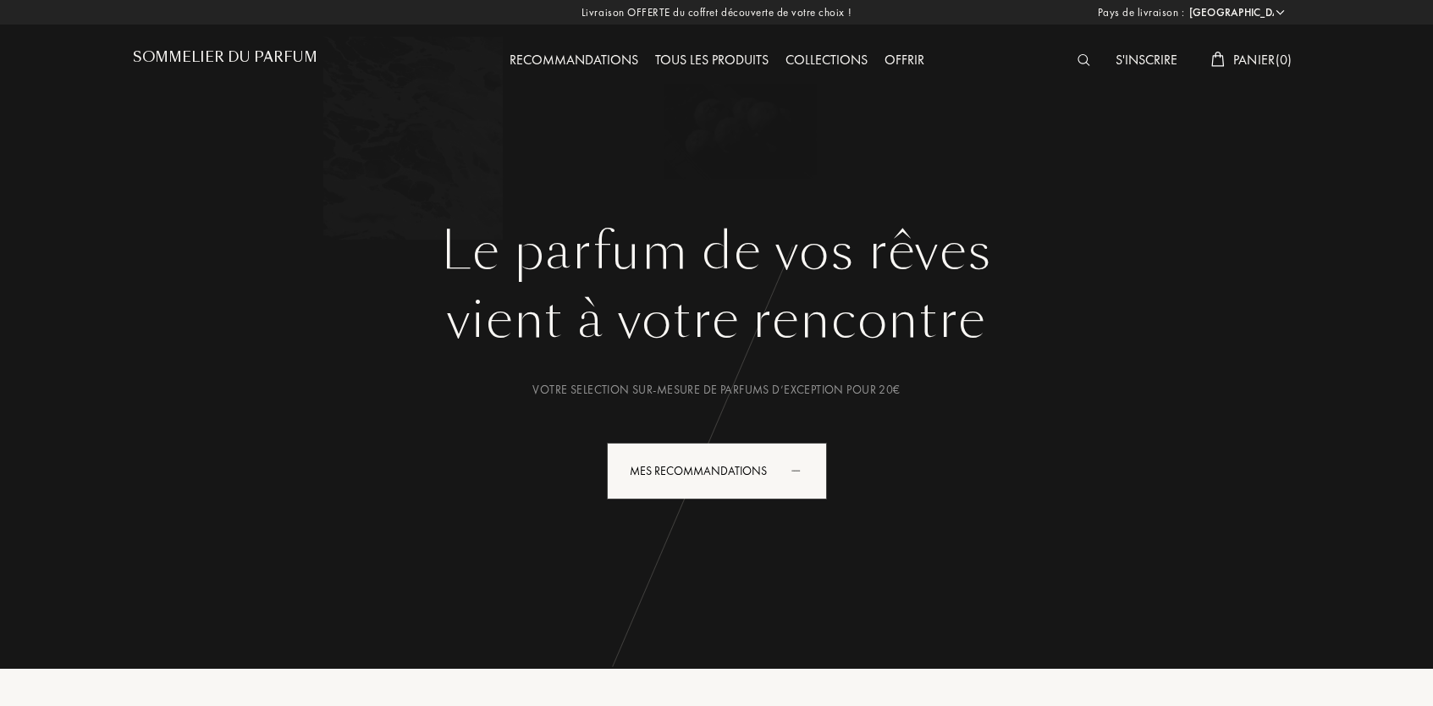
select select "FR"
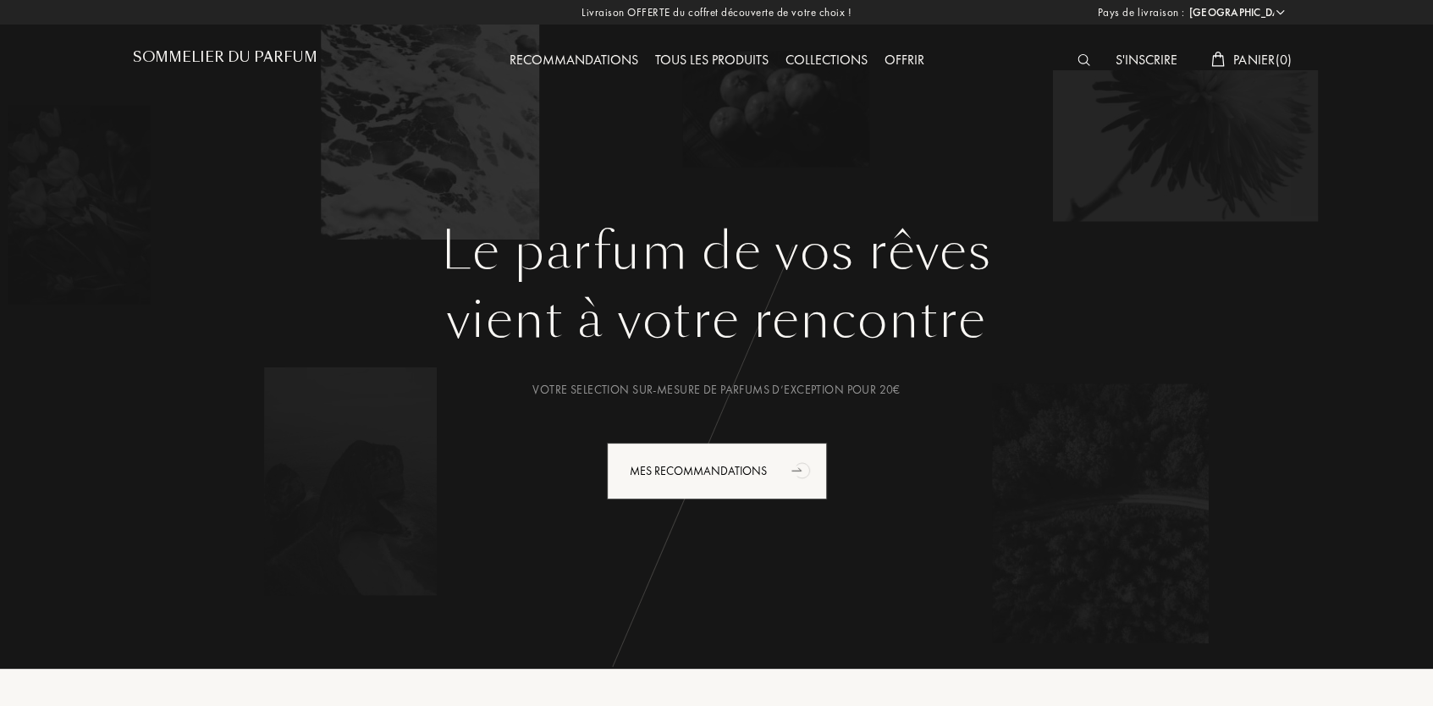
click at [1150, 60] on div "S'inscrire" at bounding box center [1146, 61] width 79 height 22
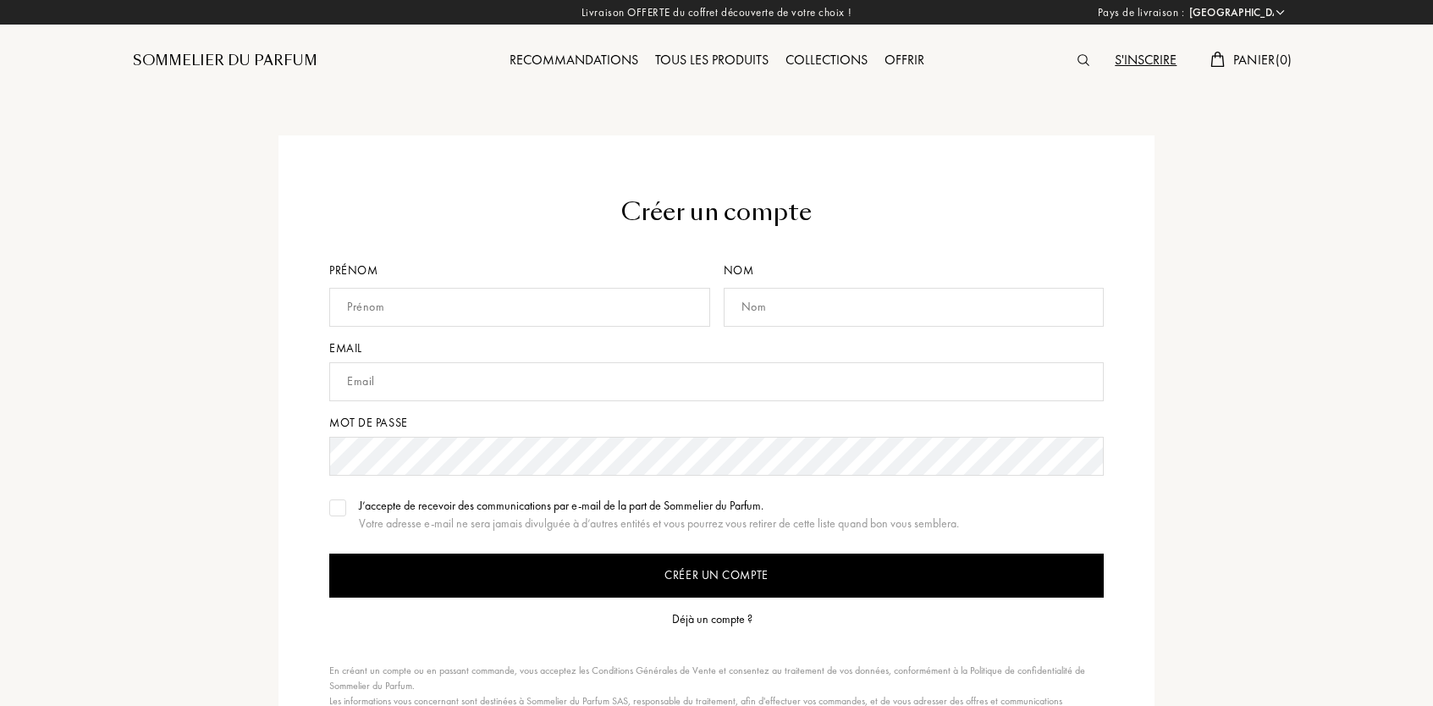
select select "FR"
click at [458, 309] on input "text" at bounding box center [519, 307] width 381 height 39
type input "[PERSON_NAME]"
type input "sedge"
click at [377, 388] on input "text" at bounding box center [716, 381] width 774 height 39
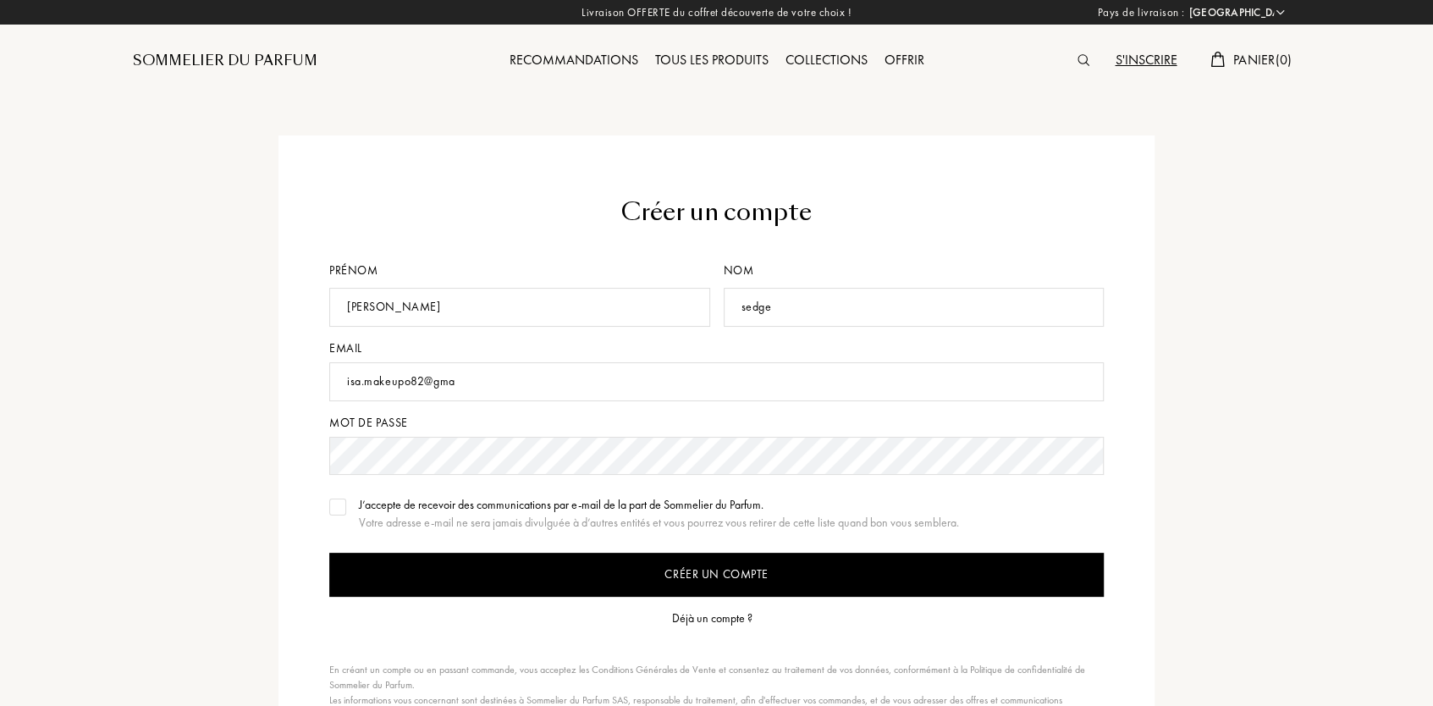
click at [468, 377] on input "isa.makeupo82@gma" at bounding box center [716, 381] width 774 height 39
type input "isa.makeupo82@gmail.com"
click at [344, 511] on div at bounding box center [337, 506] width 17 height 17
click at [691, 598] on form "Créer un compte Prénom morgan Nom sedge Email isa.makeupo82@gmail.com Mot de pa…" at bounding box center [716, 474] width 774 height 559
click at [695, 570] on input "Créer un compte" at bounding box center [716, 575] width 774 height 44
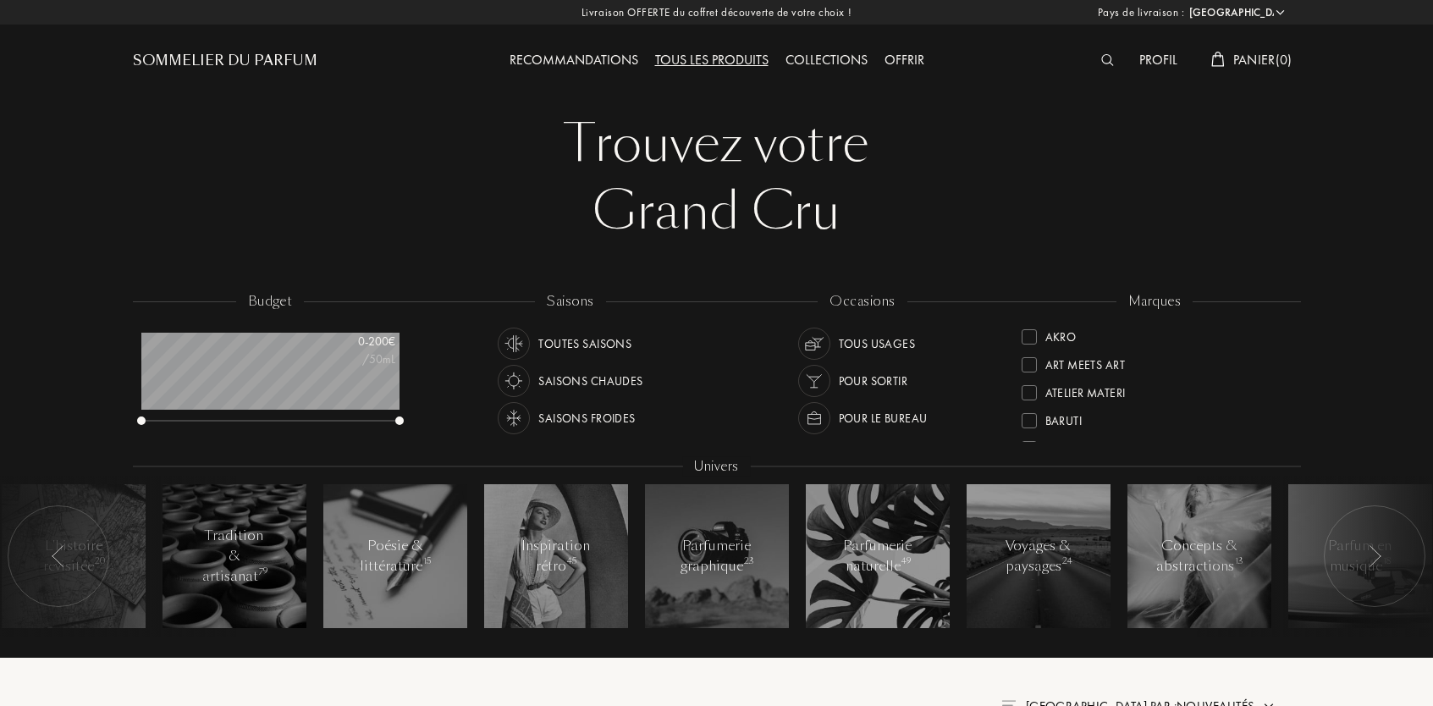
select select "FR"
click at [1101, 62] on img at bounding box center [1107, 60] width 13 height 12
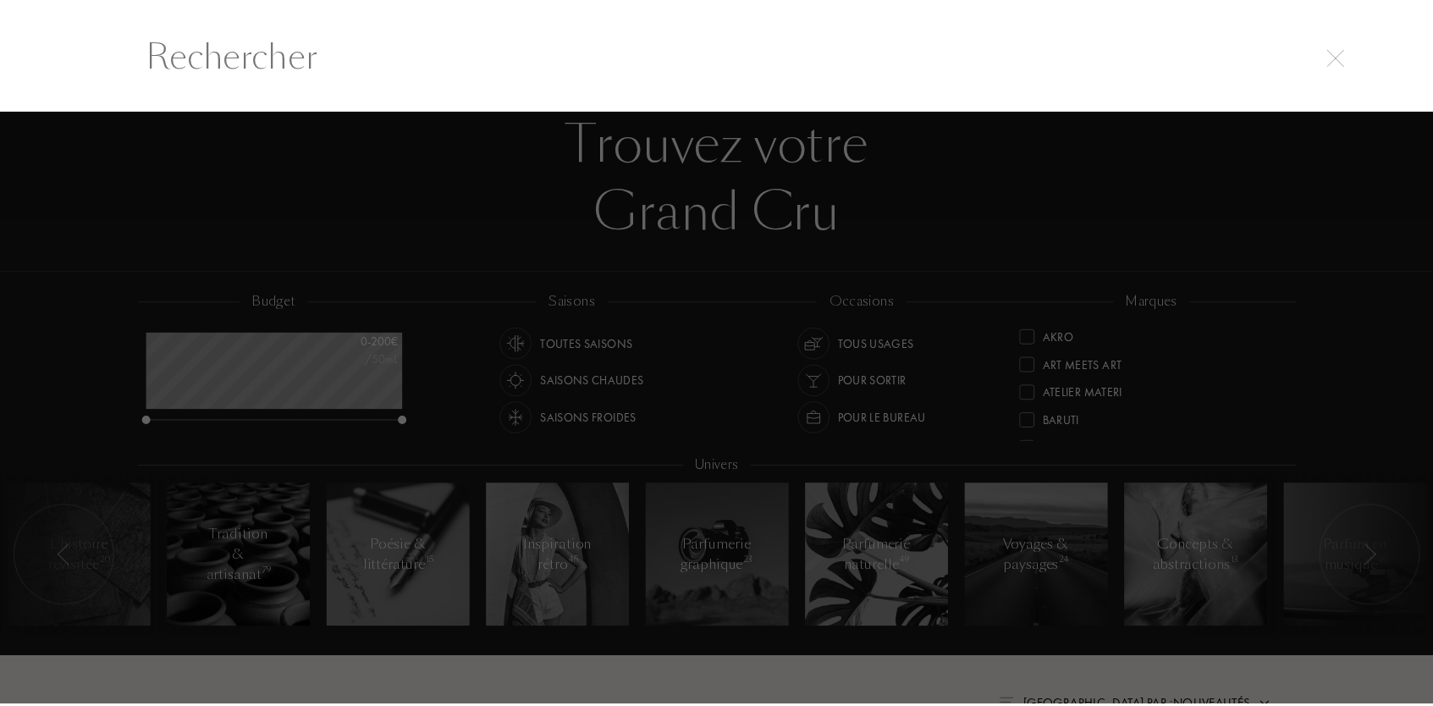
scroll to position [1, 0]
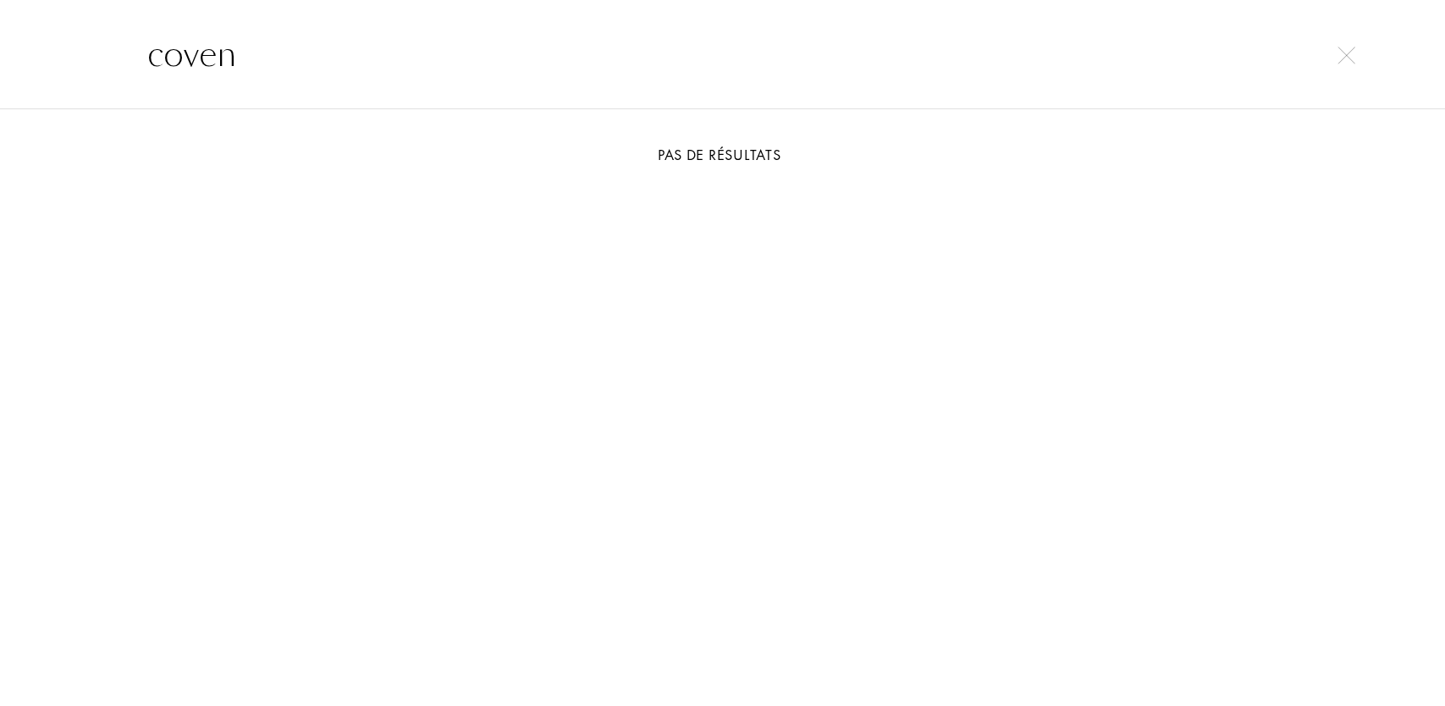
type input "coven"
drag, startPoint x: 114, startPoint y: 58, endPoint x: 0, endPoint y: 45, distance: 114.9
click at [0, 45] on div "coven" at bounding box center [722, 54] width 1445 height 110
drag, startPoint x: 339, startPoint y: 71, endPoint x: 72, endPoint y: 72, distance: 267.4
click at [113, 72] on input "coven" at bounding box center [722, 54] width 1219 height 51
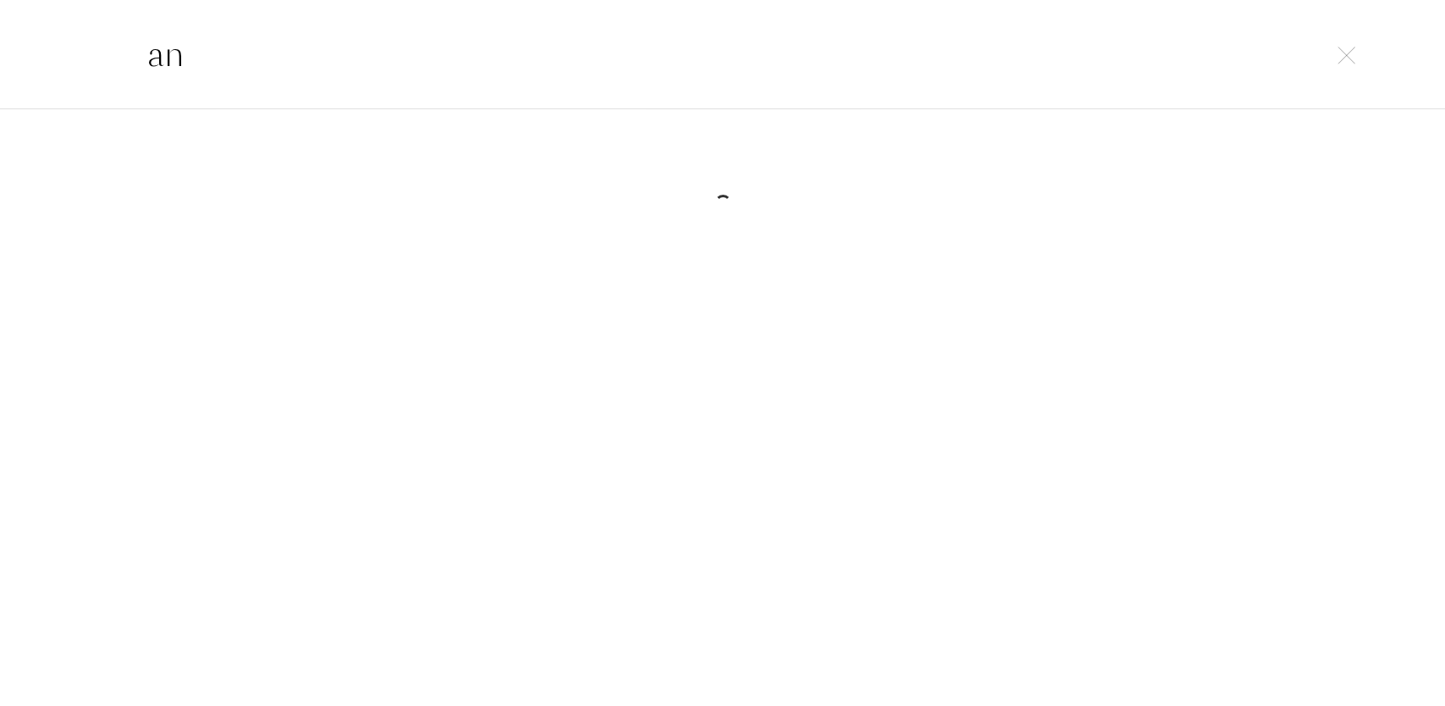
type input "a"
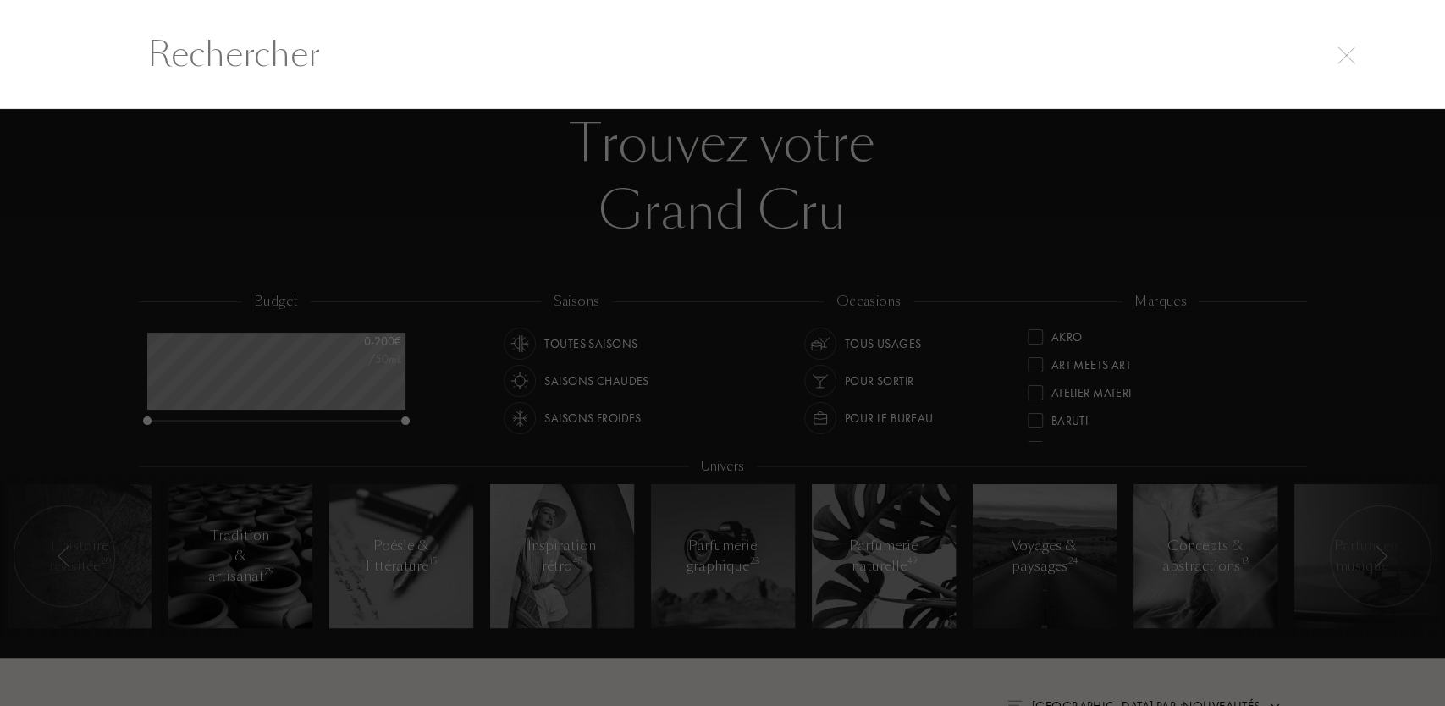
click at [937, 229] on div at bounding box center [722, 407] width 1445 height 597
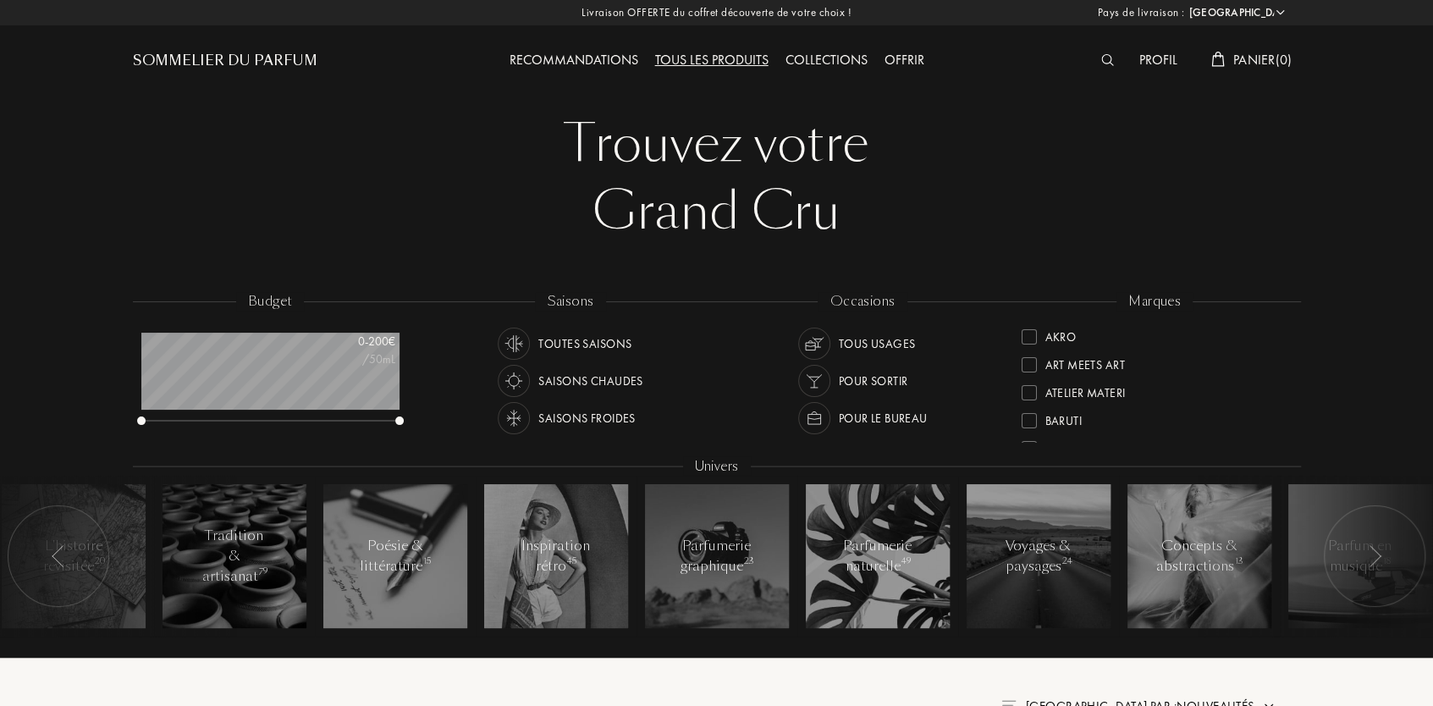
click at [252, 53] on div "Sommelier du Parfum" at bounding box center [225, 61] width 184 height 20
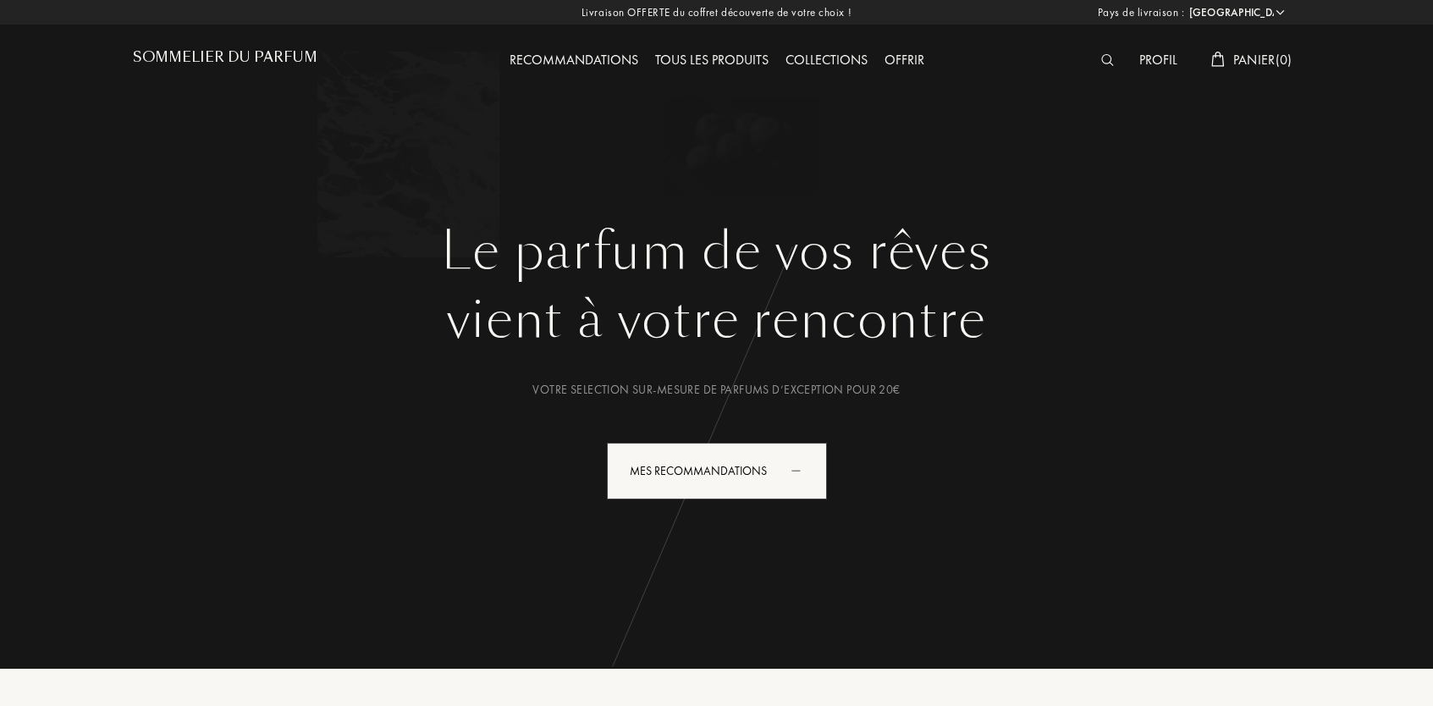
select select "FR"
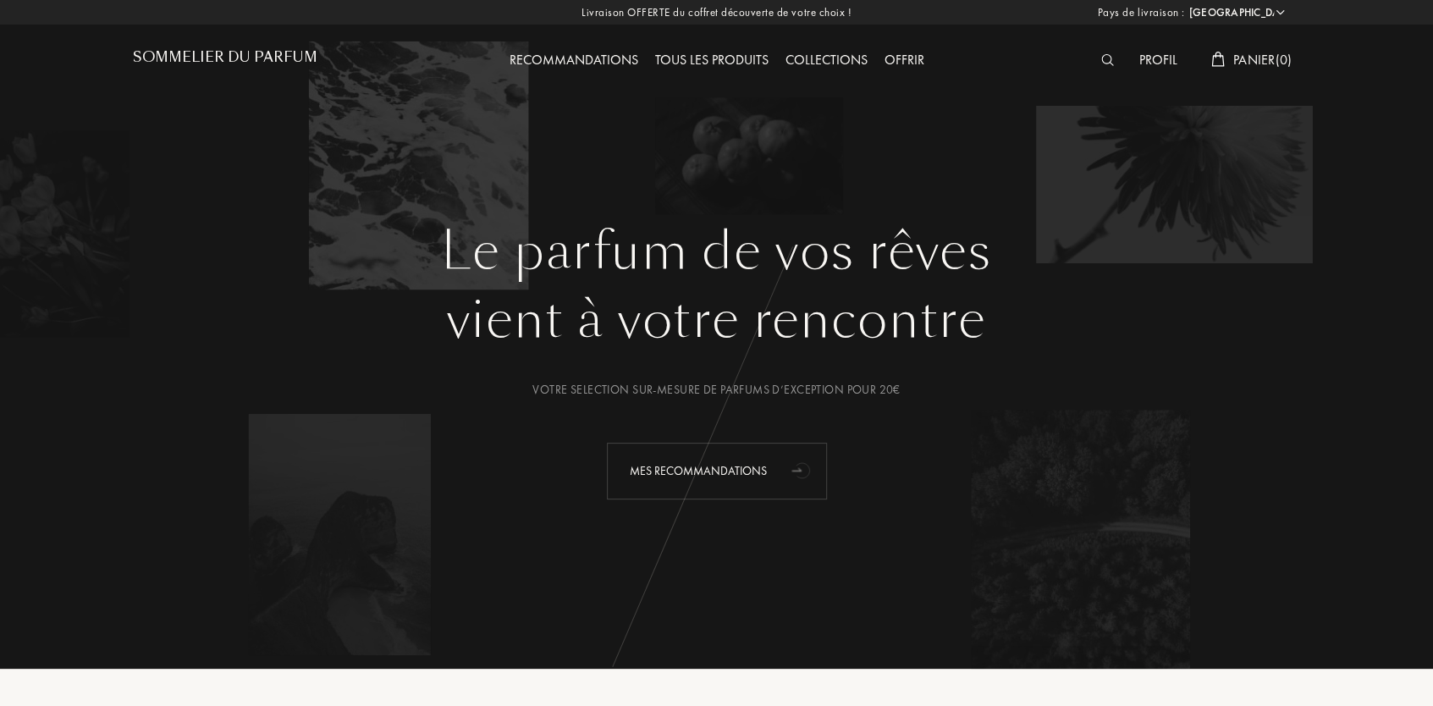
click at [727, 493] on div "Mes Recommandations" at bounding box center [717, 471] width 220 height 57
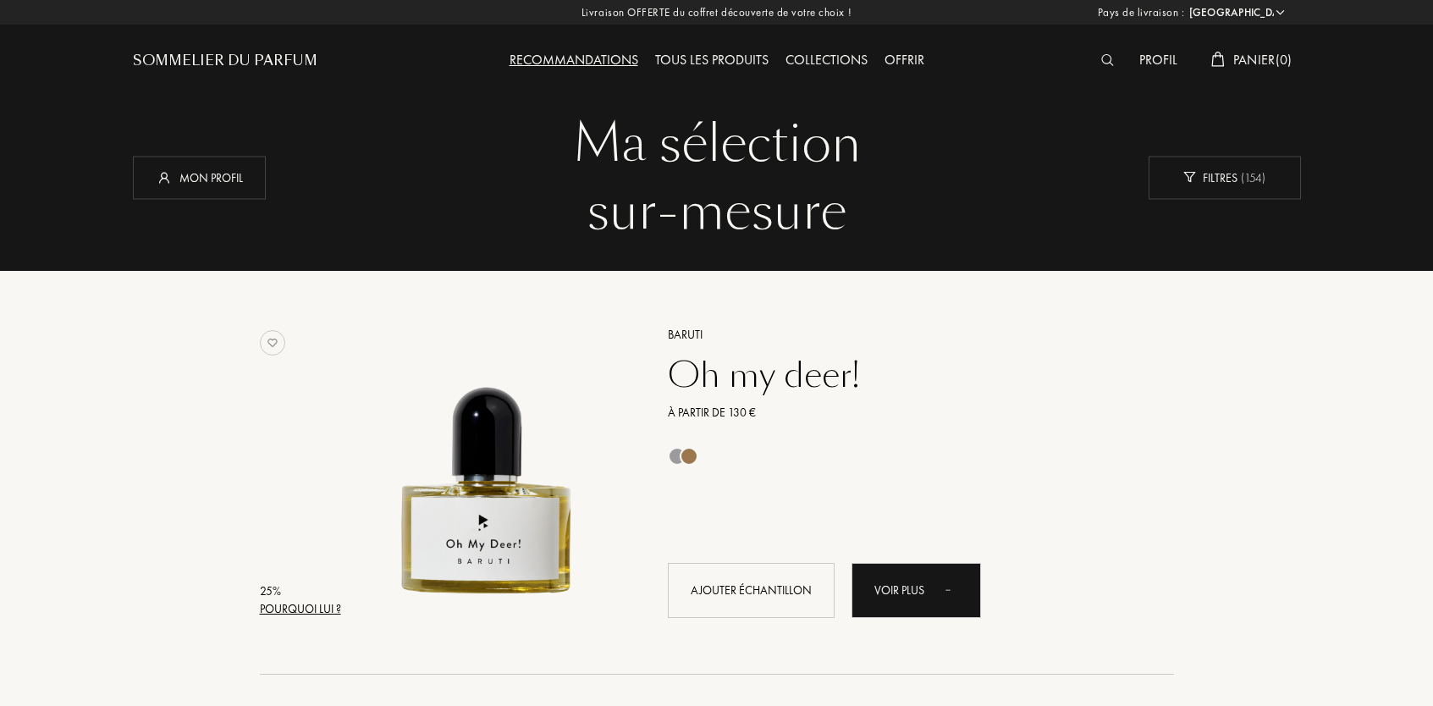
select select "FR"
click at [830, 61] on div "Collections" at bounding box center [826, 61] width 99 height 22
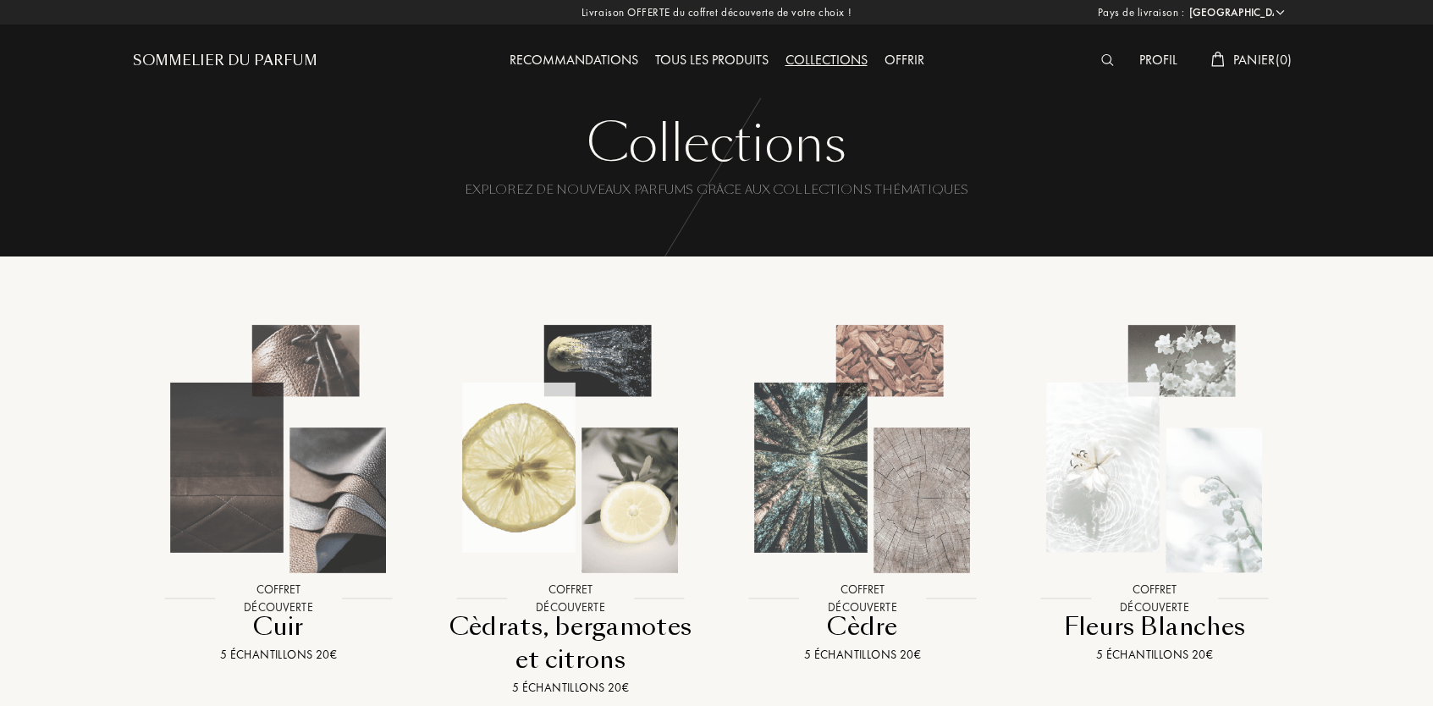
select select "FR"
click at [717, 60] on div "Tous les produits" at bounding box center [712, 61] width 130 height 22
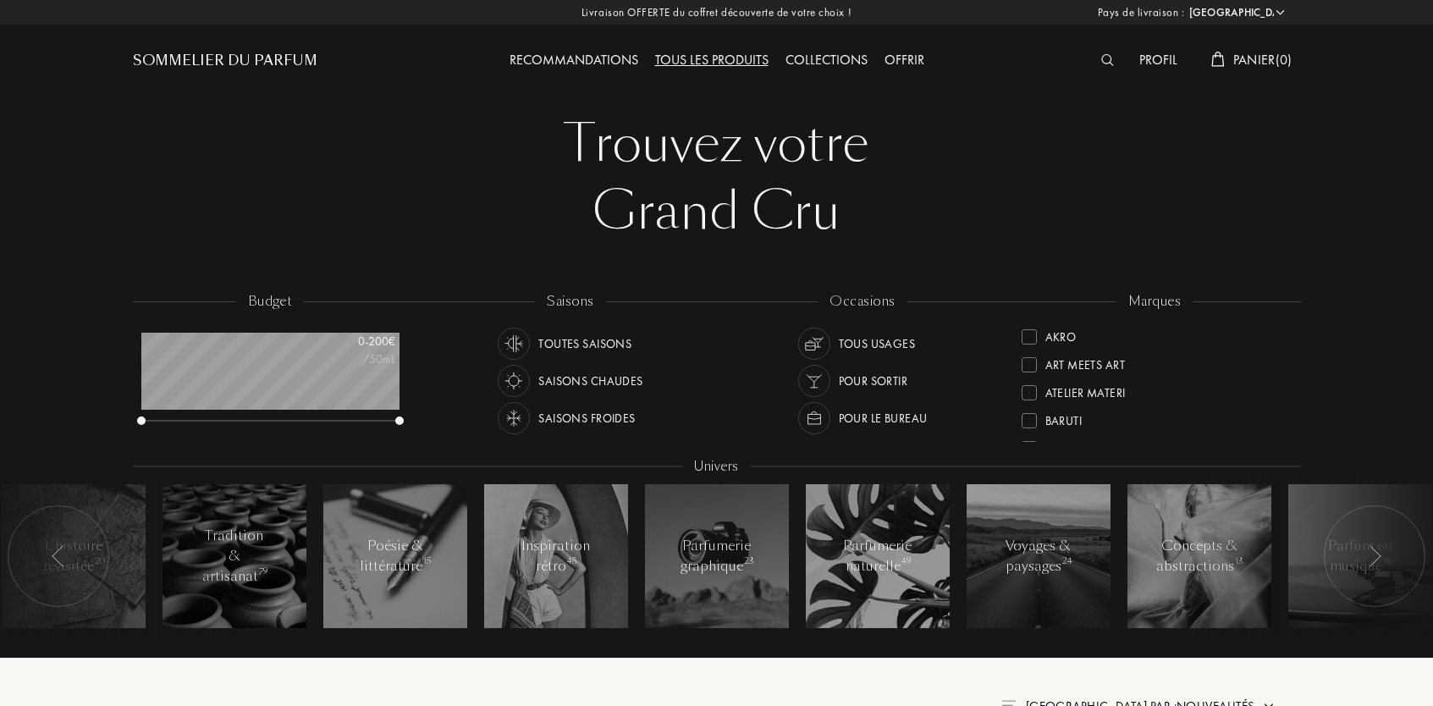
select select "FR"
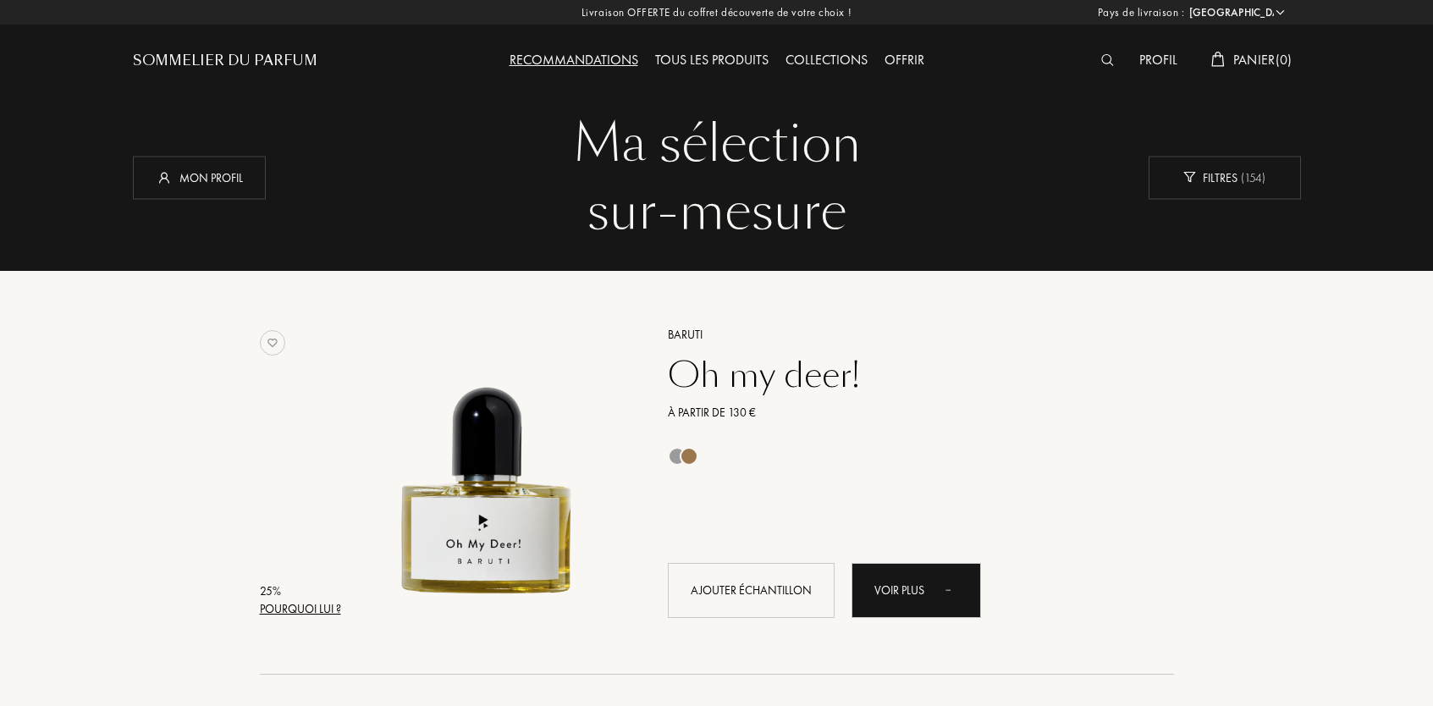
select select "FR"
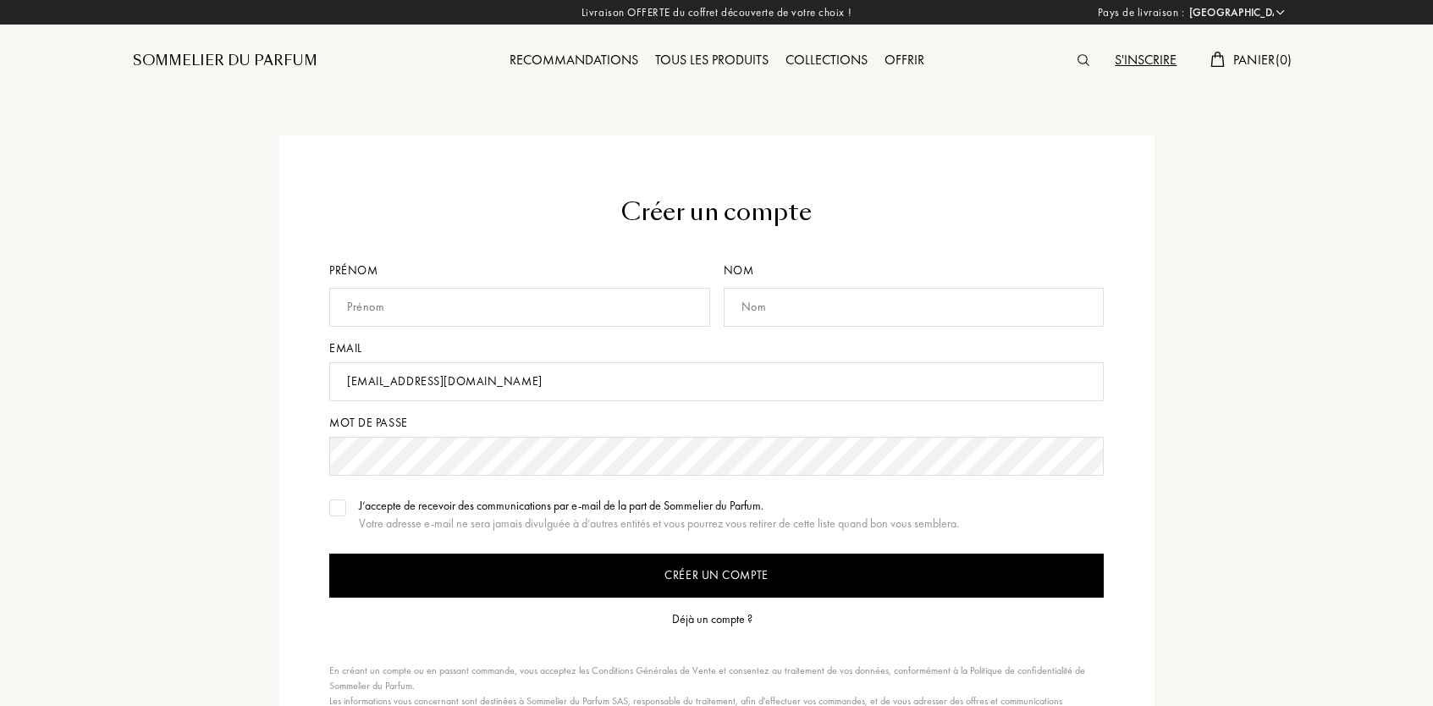
select select "FR"
